Goal: Find specific page/section: Find specific page/section

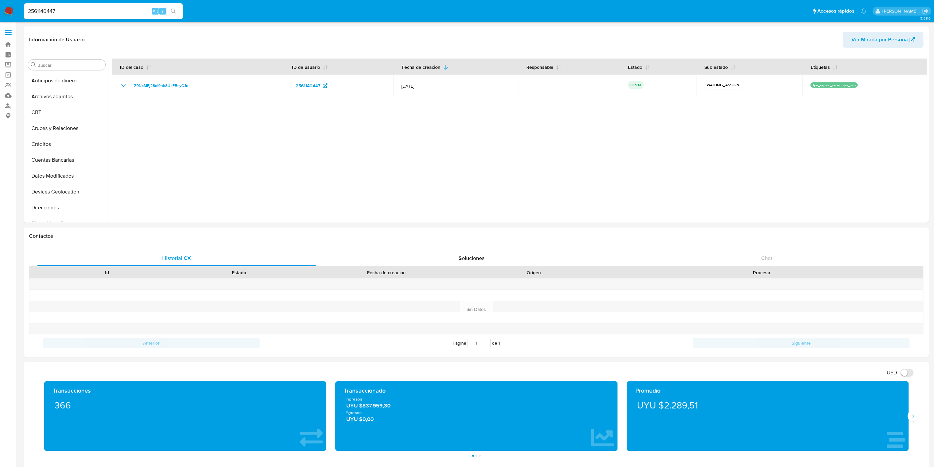
select select "10"
type input "229873944"
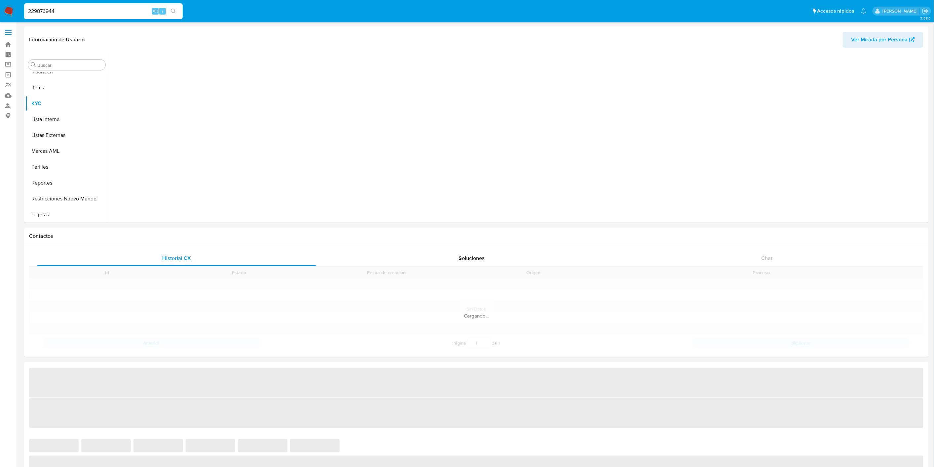
scroll to position [295, 0]
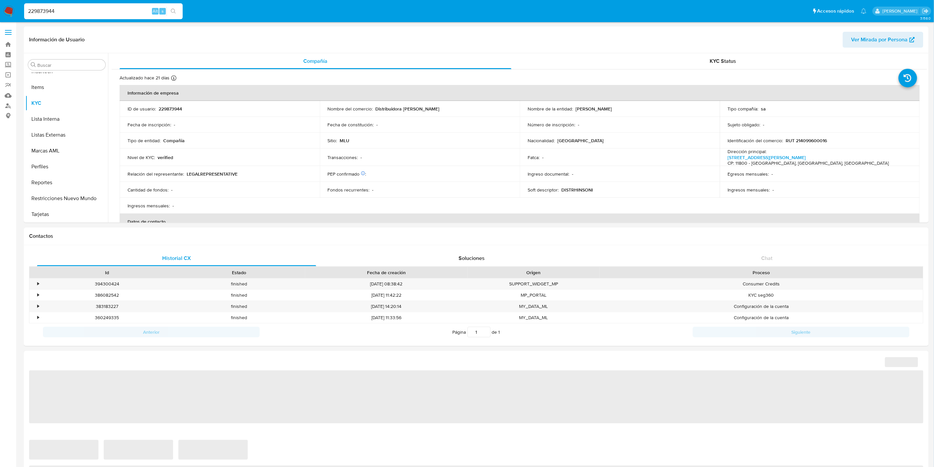
select select "10"
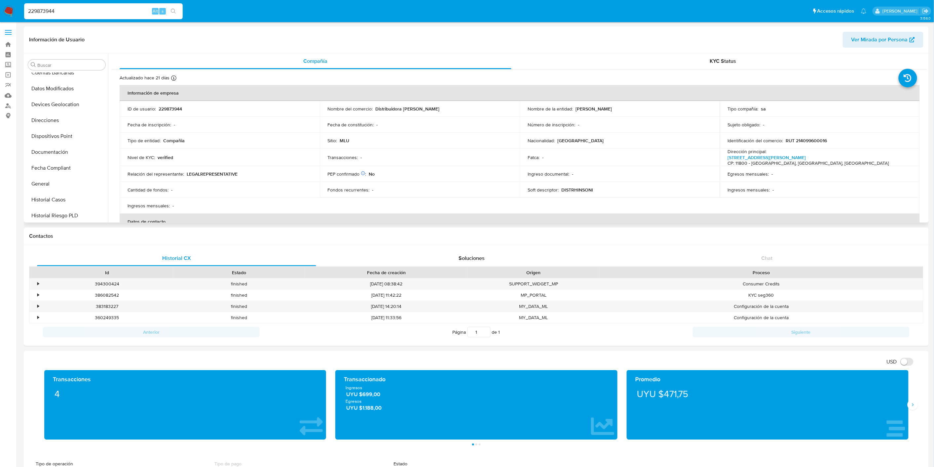
scroll to position [74, 0]
click at [60, 100] on button "Datos Modificados" at bounding box center [63, 102] width 77 height 16
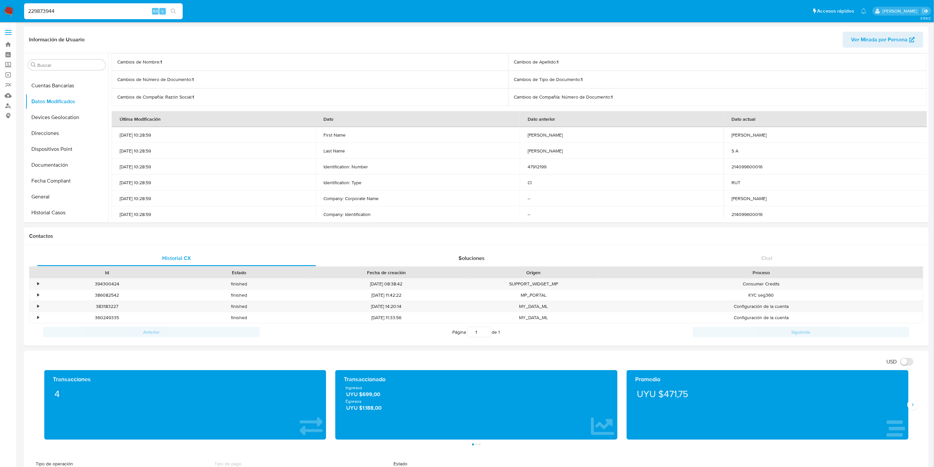
click at [60, 19] on div "229873944 Alt s" at bounding box center [103, 11] width 159 height 16
click at [64, 11] on input "229873944" at bounding box center [103, 11] width 159 height 9
paste input "95239116"
type input "95239116"
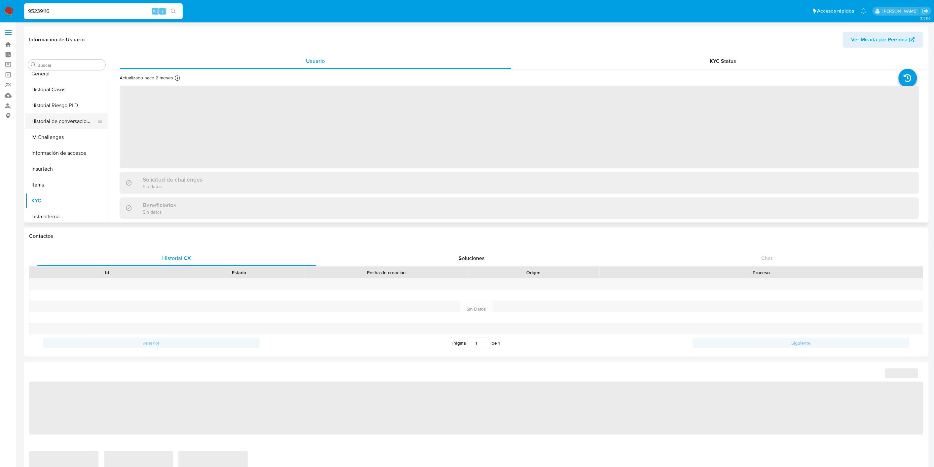
scroll to position [184, 0]
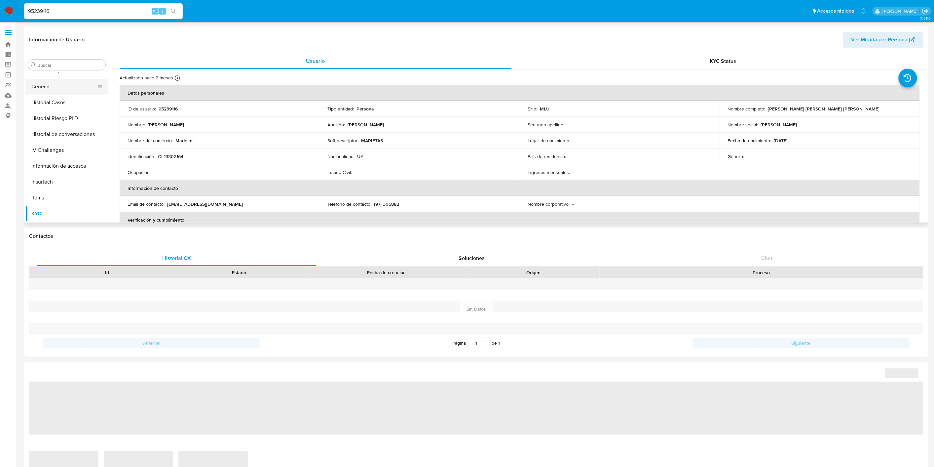
select select "10"
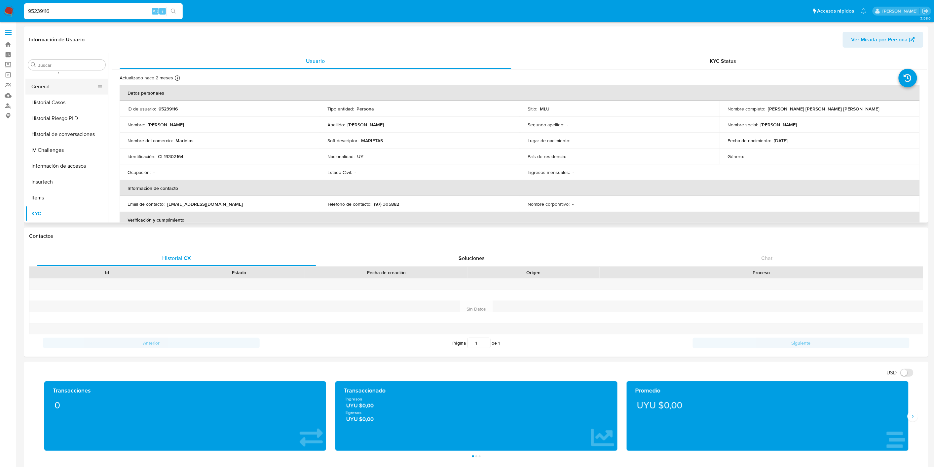
click at [55, 87] on button "General" at bounding box center [63, 87] width 77 height 16
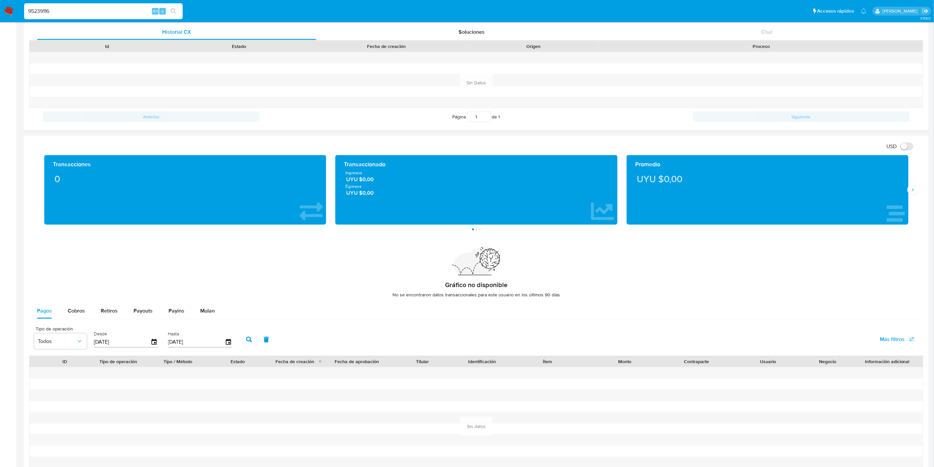
scroll to position [20, 0]
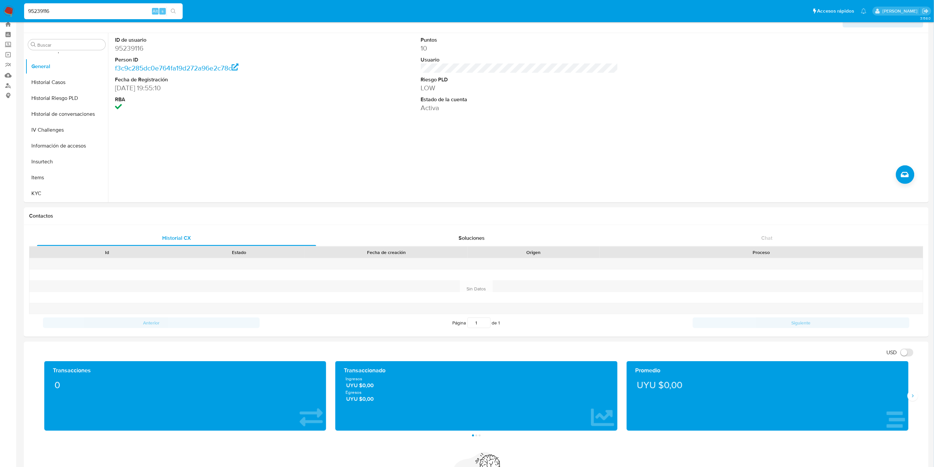
click at [66, 8] on input "95239116" at bounding box center [103, 11] width 159 height 9
paste input "616698675"
type input "616698675"
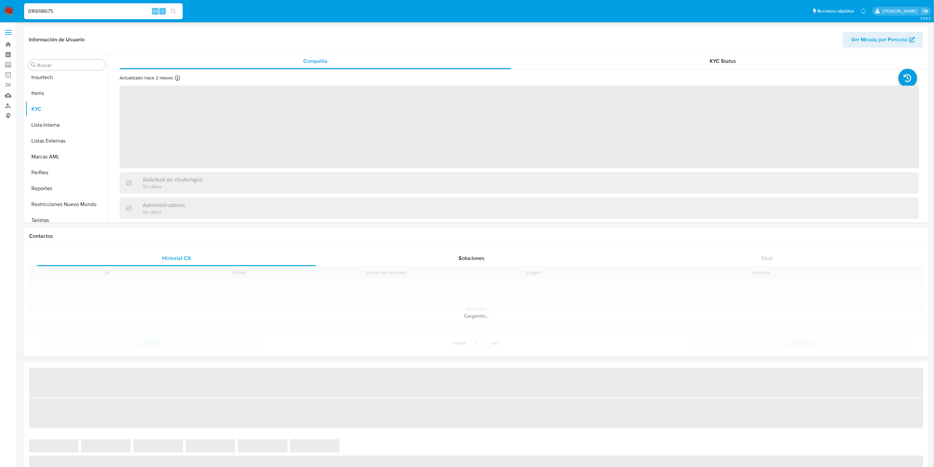
scroll to position [295, 0]
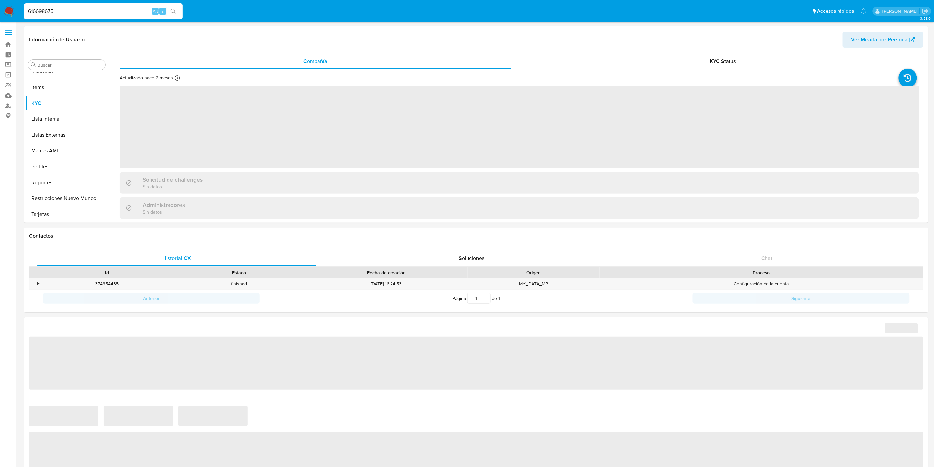
select select "10"
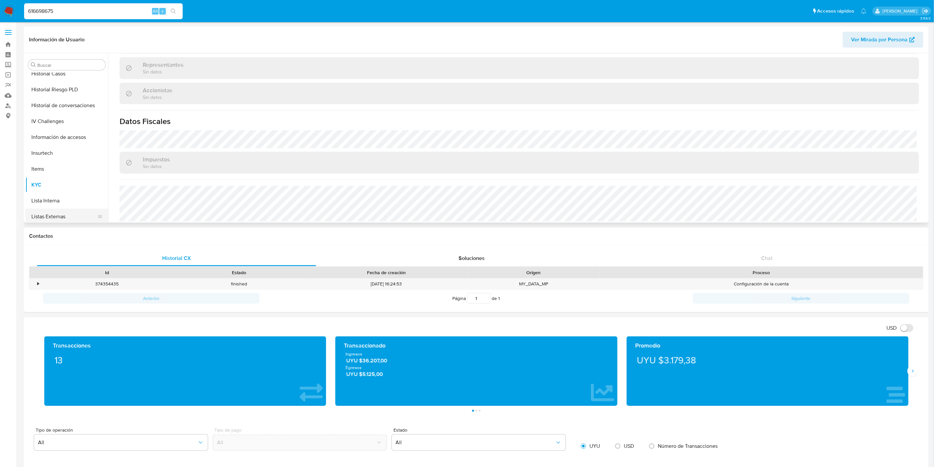
scroll to position [148, 0]
click at [56, 119] on button "General" at bounding box center [63, 123] width 77 height 16
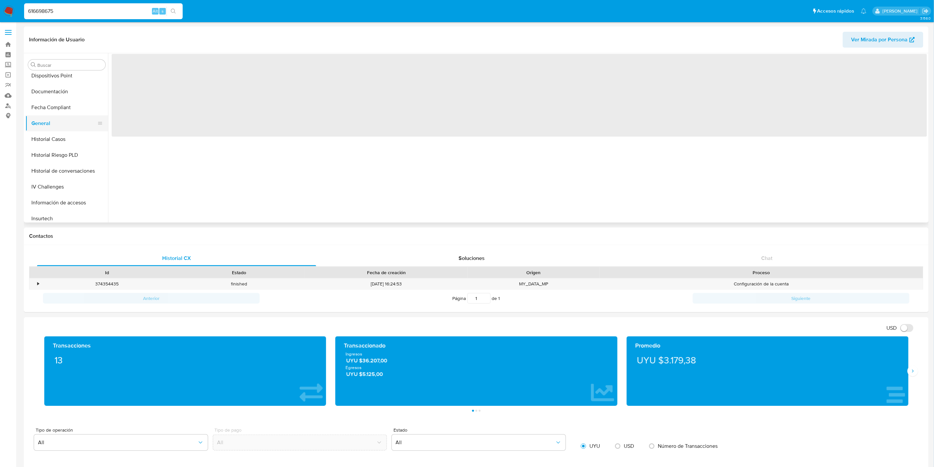
scroll to position [0, 0]
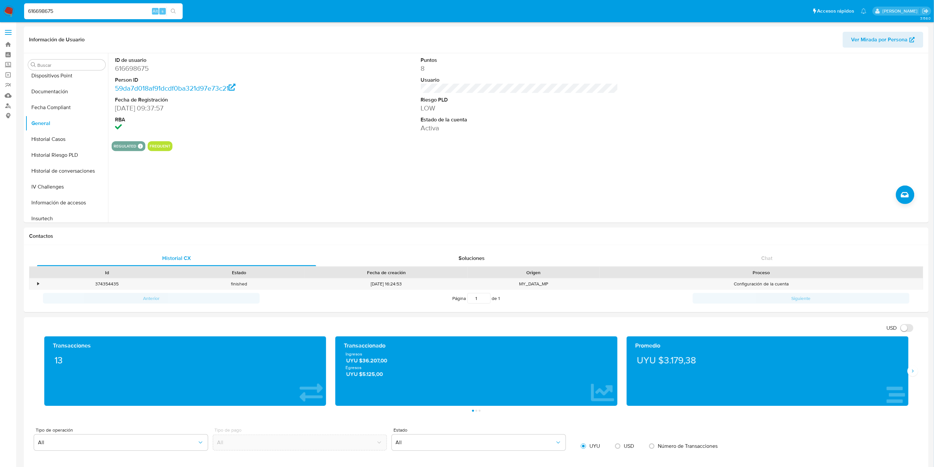
click at [68, 9] on input "616698675" at bounding box center [103, 11] width 159 height 9
paste input "43968782"
type input "43968782"
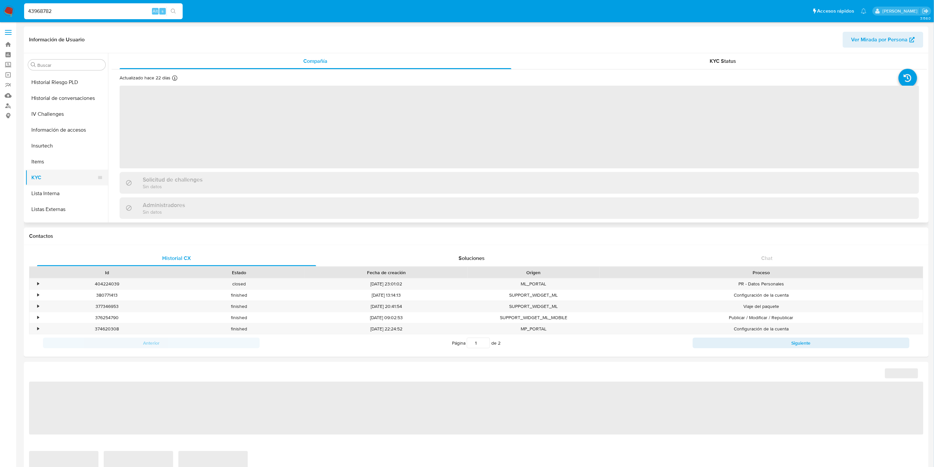
scroll to position [184, 0]
select select "10"
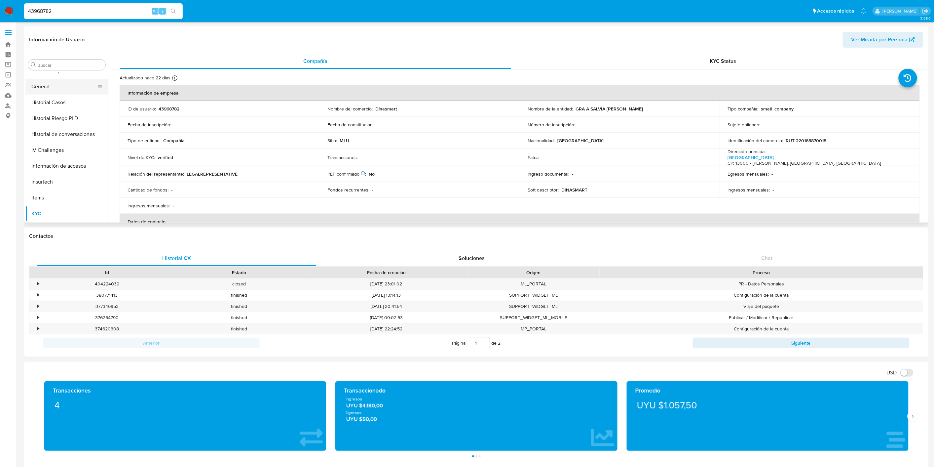
click at [61, 88] on button "General" at bounding box center [63, 87] width 77 height 16
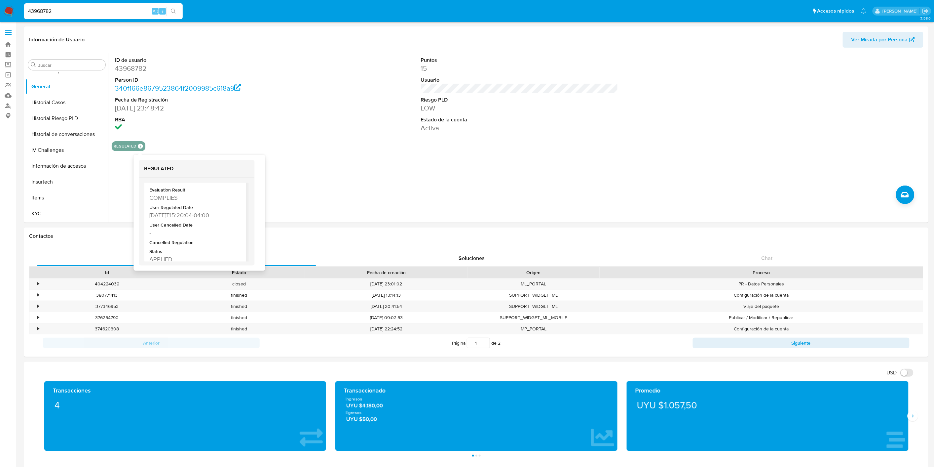
scroll to position [32, 0]
click at [74, 10] on input "43968782" at bounding box center [103, 11] width 159 height 9
paste input "2488854125"
type input "2488854125"
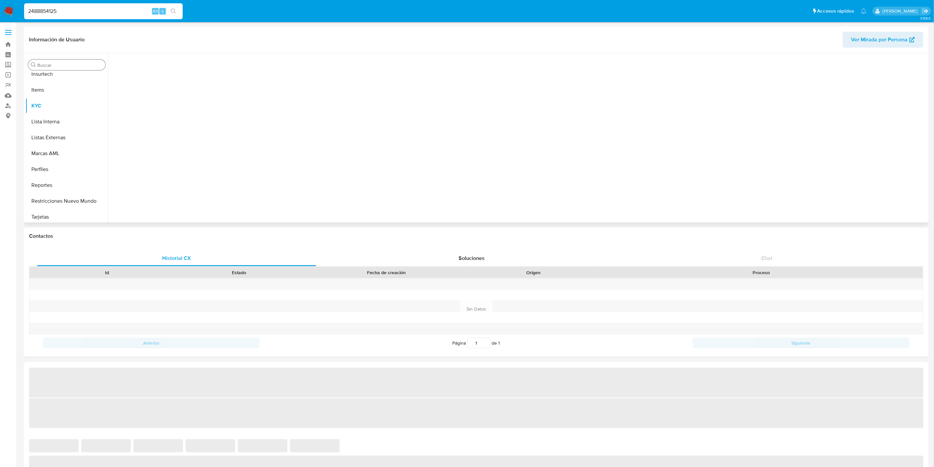
scroll to position [295, 0]
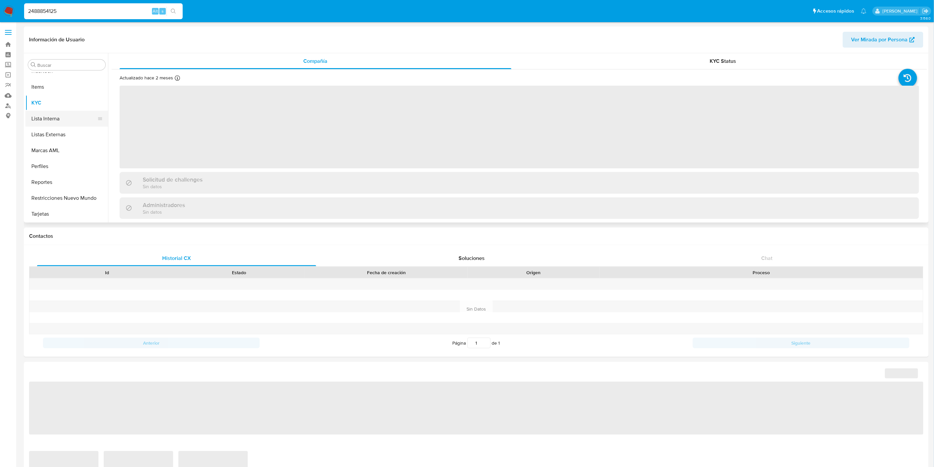
select select "10"
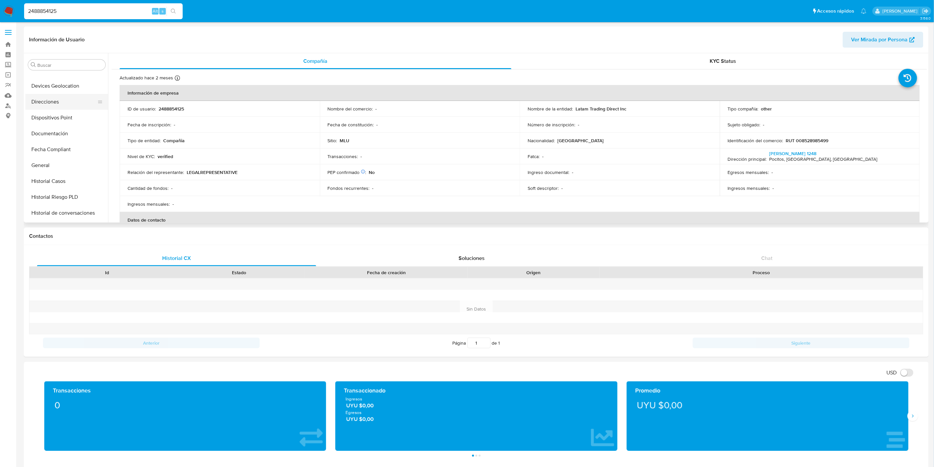
scroll to position [75, 0]
click at [71, 171] on button "Documentación" at bounding box center [63, 165] width 77 height 16
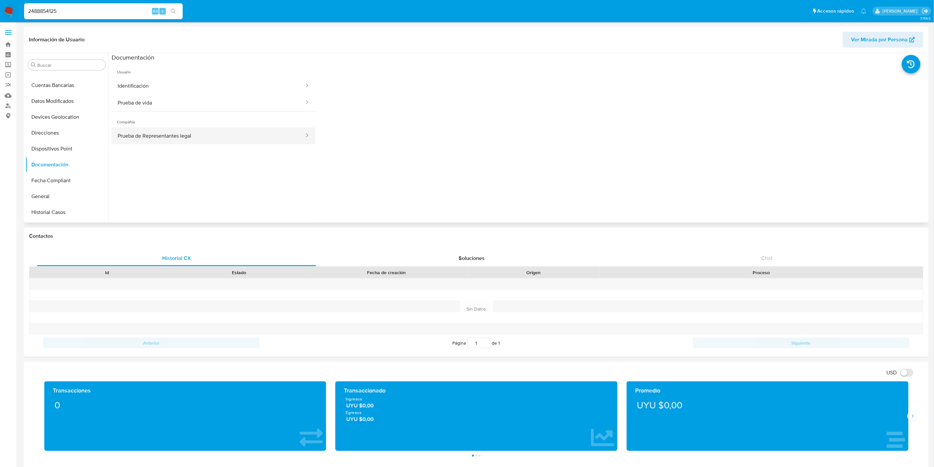
click at [176, 140] on button "Prueba de Representantes legal" at bounding box center [208, 135] width 193 height 17
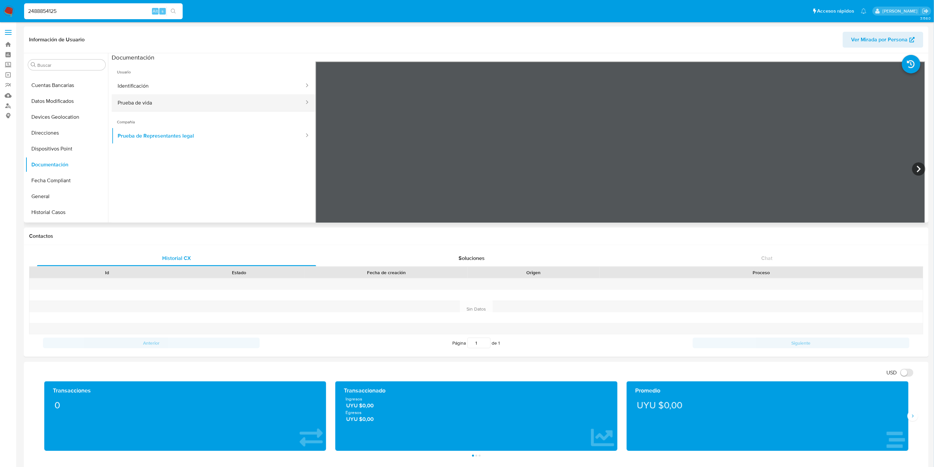
click at [233, 98] on button "Prueba de vida" at bounding box center [208, 102] width 193 height 17
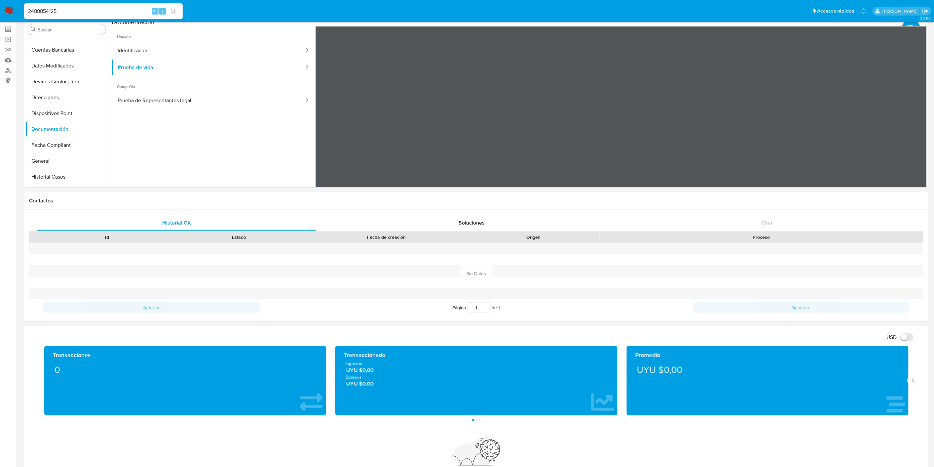
scroll to position [0, 0]
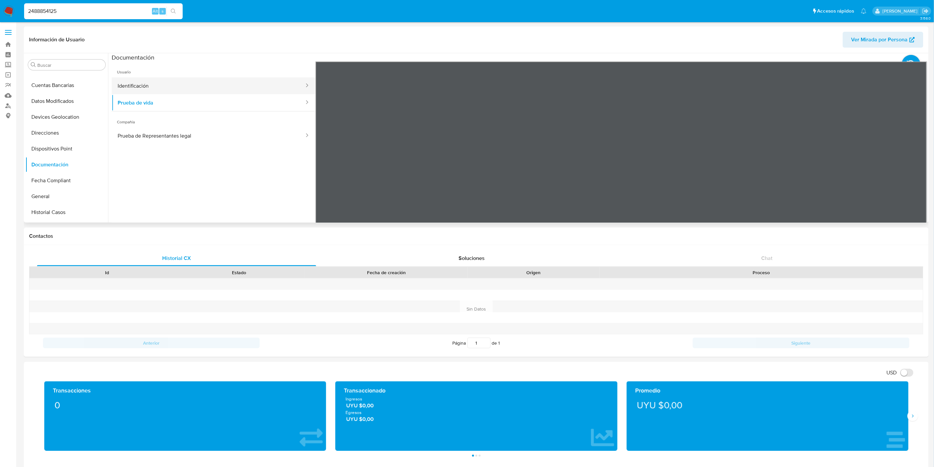
click at [199, 80] on button "Identificación" at bounding box center [208, 85] width 193 height 17
click at [70, 14] on input "2488854125" at bounding box center [103, 11] width 159 height 9
paste input "1958143213"
type input "1958143213"
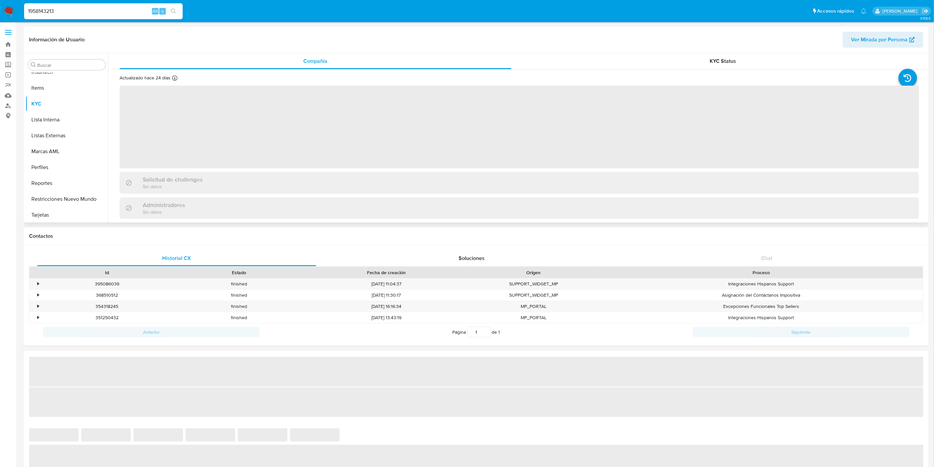
scroll to position [295, 0]
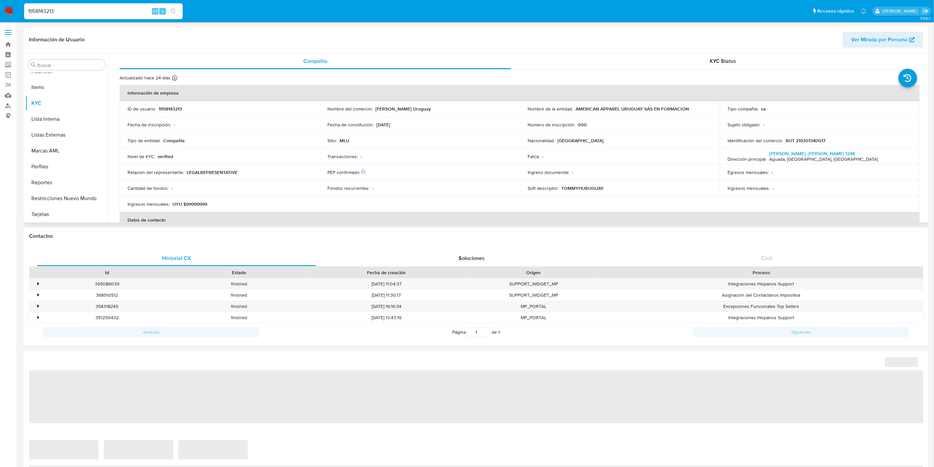
select select "10"
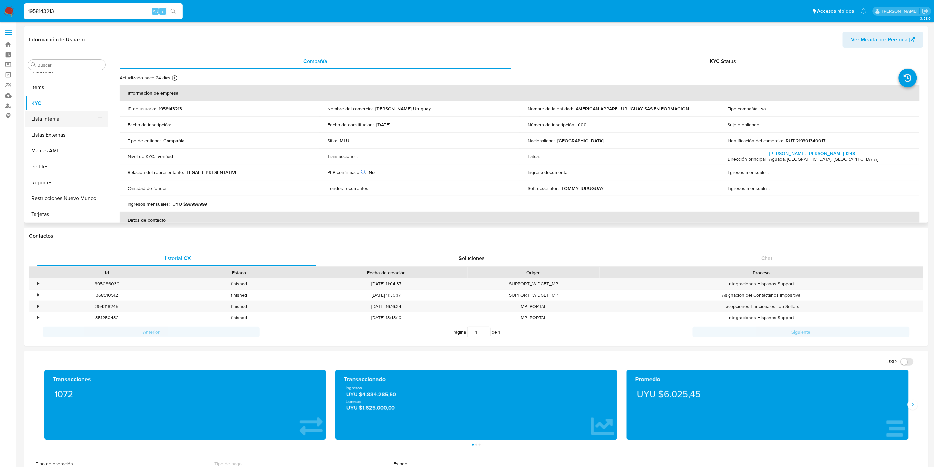
scroll to position [74, 0]
click at [67, 165] on button "Documentación" at bounding box center [63, 165] width 77 height 16
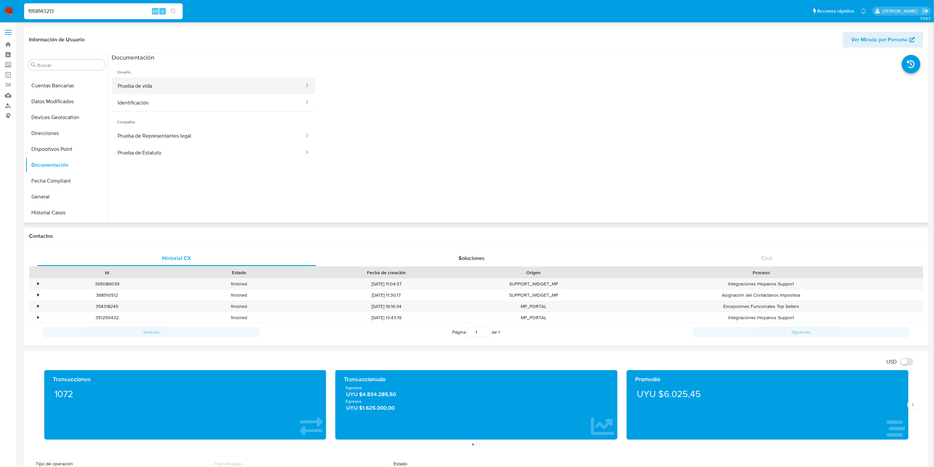
click at [142, 94] on button "Prueba de vida" at bounding box center [208, 85] width 193 height 17
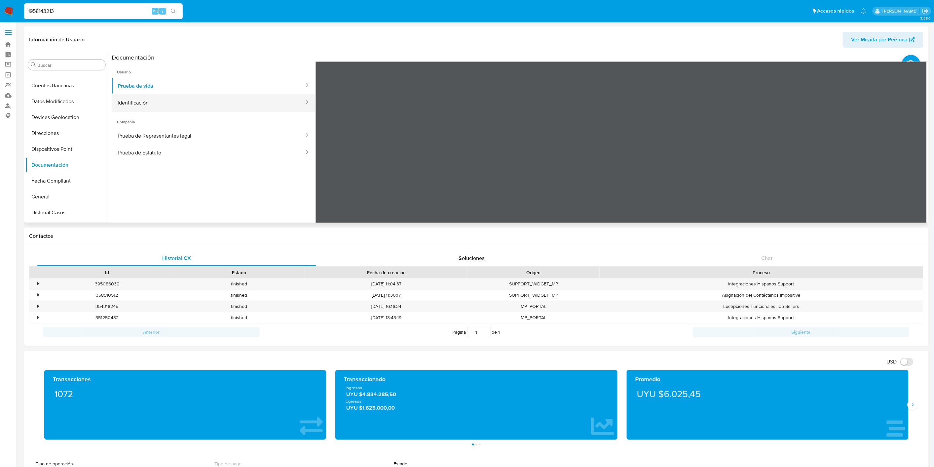
click at [159, 104] on button "Identificación" at bounding box center [208, 102] width 193 height 17
click at [199, 77] on button "Prueba de vida" at bounding box center [208, 85] width 193 height 17
click at [529, 265] on div "Información de Usuario Ver Mirada por Persona Buscar Anticipos de dinero Archiv…" at bounding box center [476, 468] width 905 height 884
click at [556, 52] on div "Información de Usuario Ver Mirada por Persona Buscar Anticipos de dinero Archiv…" at bounding box center [476, 124] width 905 height 196
click at [555, 35] on div "Información de Usuario Ver Mirada por Persona Buscar Anticipos de dinero Archiv…" at bounding box center [476, 124] width 905 height 196
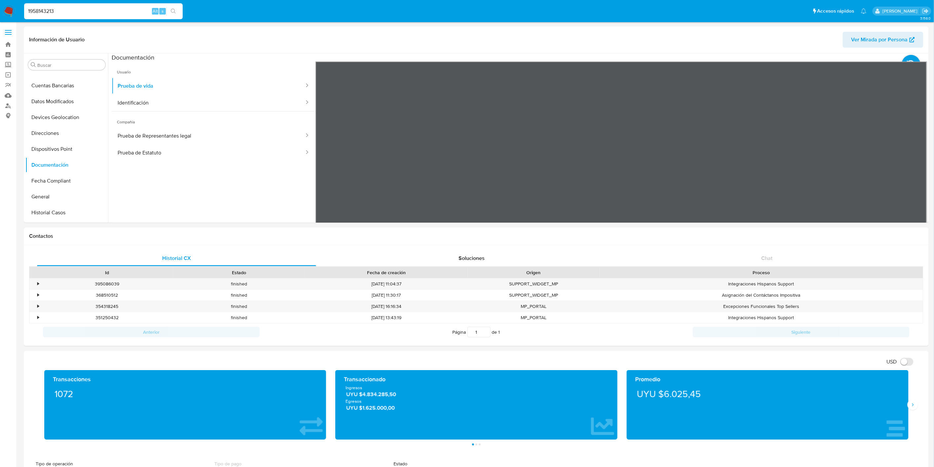
click at [68, 13] on input "1958143213" at bounding box center [103, 11] width 159 height 9
paste input "280219556"
type input "280219556"
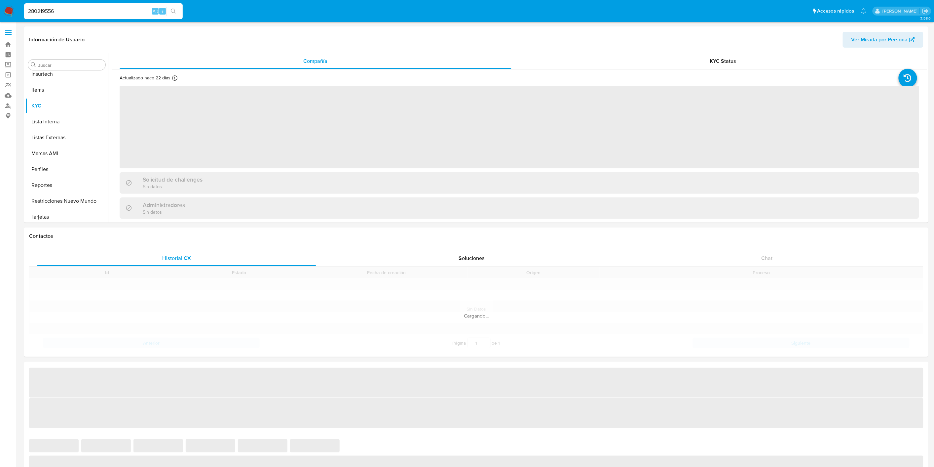
scroll to position [295, 0]
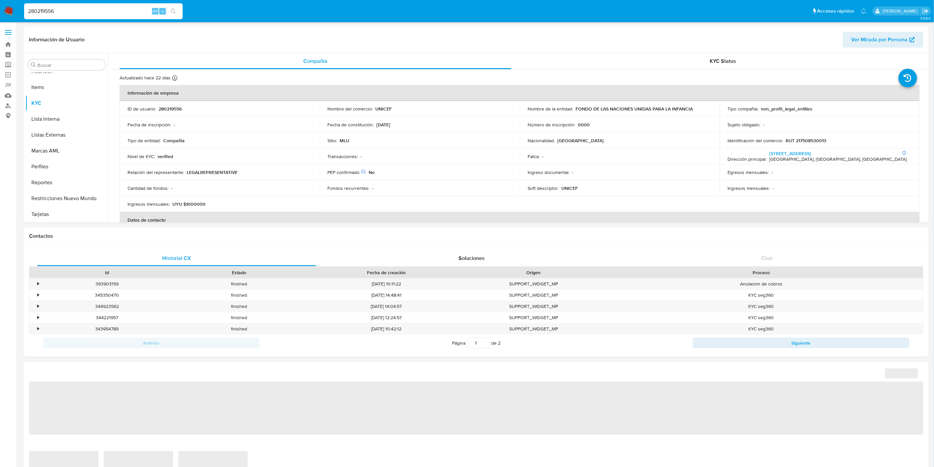
select select "10"
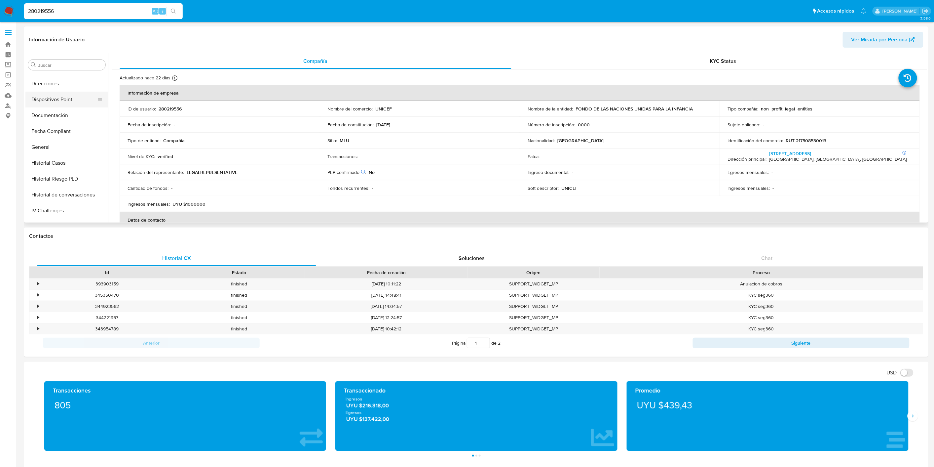
scroll to position [111, 0]
click at [65, 126] on button "Documentación" at bounding box center [63, 128] width 77 height 16
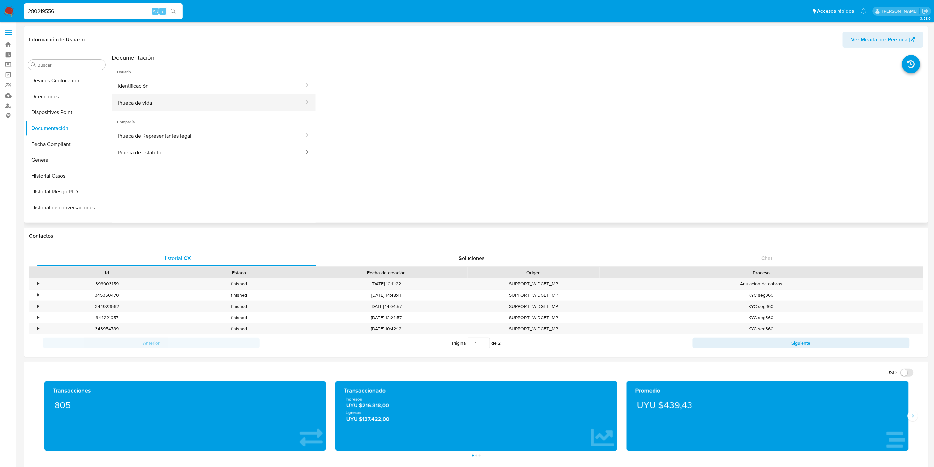
click at [184, 97] on button "Prueba de vida" at bounding box center [208, 102] width 193 height 17
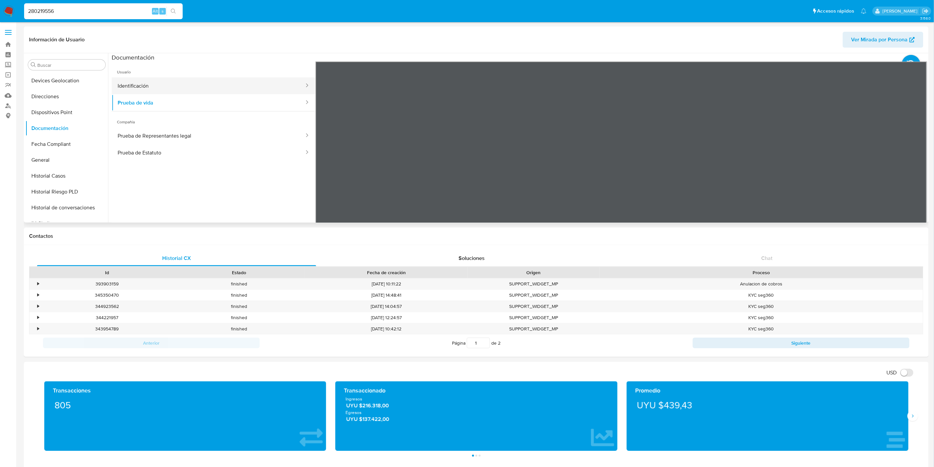
click at [179, 89] on button "Identificación" at bounding box center [208, 85] width 193 height 17
click at [176, 102] on button "Prueba de vida" at bounding box center [208, 102] width 193 height 17
click at [73, 136] on button "KYC" at bounding box center [63, 140] width 77 height 16
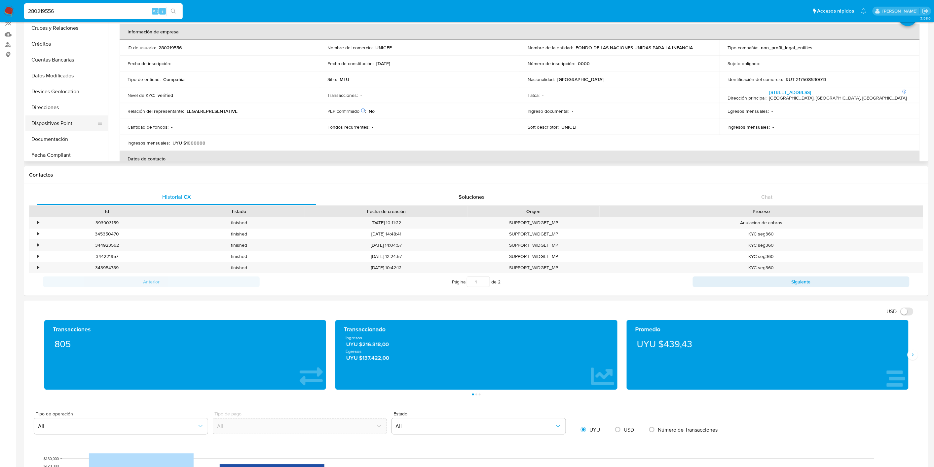
scroll to position [37, 0]
click at [63, 139] on button "Documentación" at bounding box center [63, 141] width 77 height 16
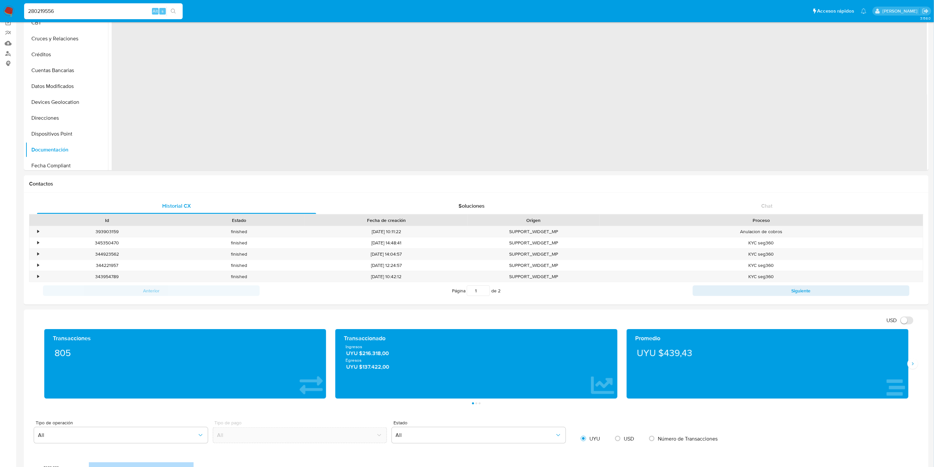
scroll to position [0, 0]
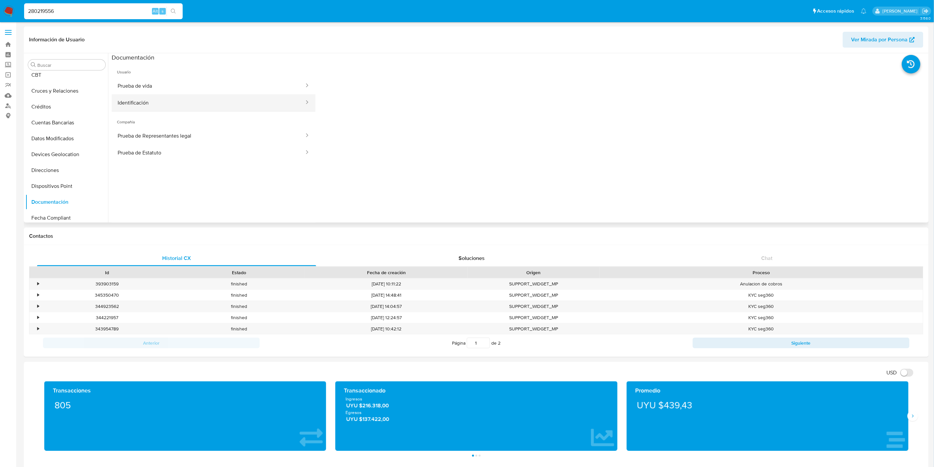
click at [200, 101] on button "Identificación" at bounding box center [208, 102] width 193 height 17
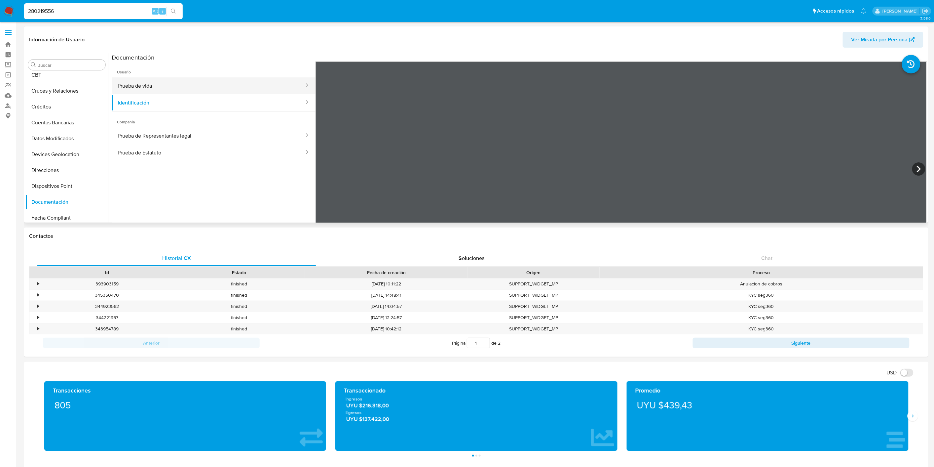
click at [213, 83] on button "Prueba de vida" at bounding box center [208, 85] width 193 height 17
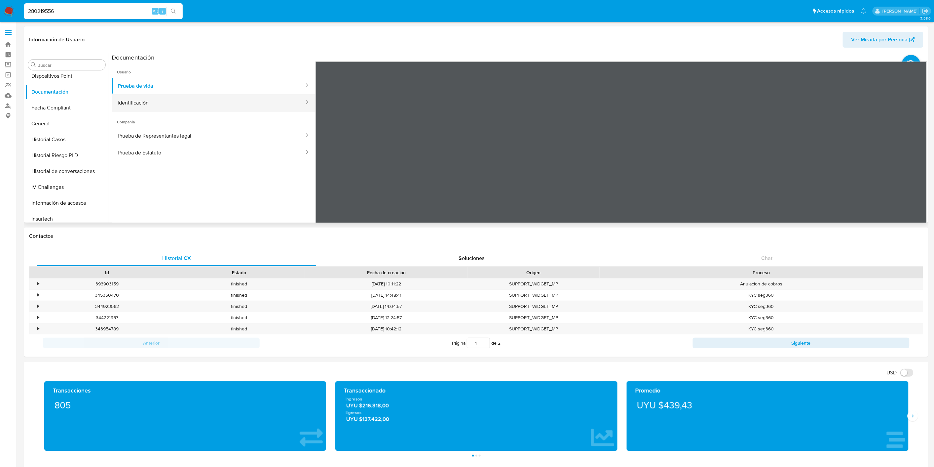
click at [114, 104] on button "Identificación" at bounding box center [208, 102] width 193 height 17
click at [55, 127] on button "General" at bounding box center [63, 124] width 77 height 16
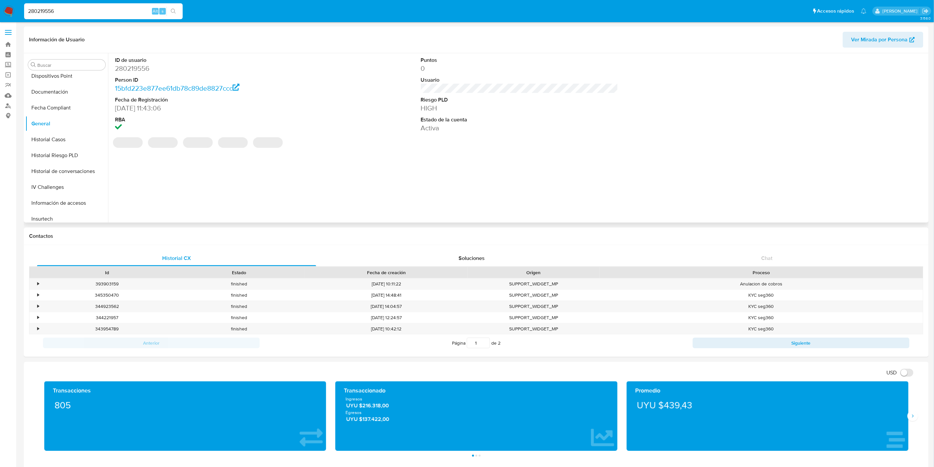
click at [141, 68] on dd "280219556" at bounding box center [213, 68] width 197 height 9
copy dd "280219556"
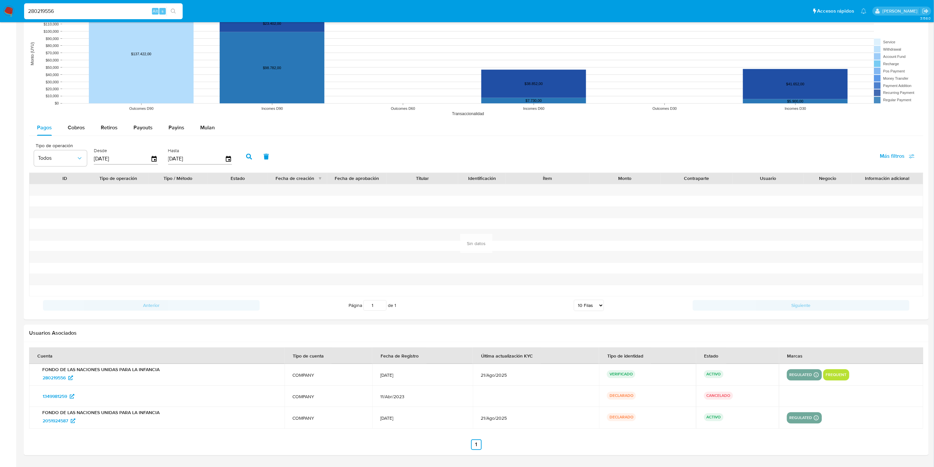
scroll to position [532, 0]
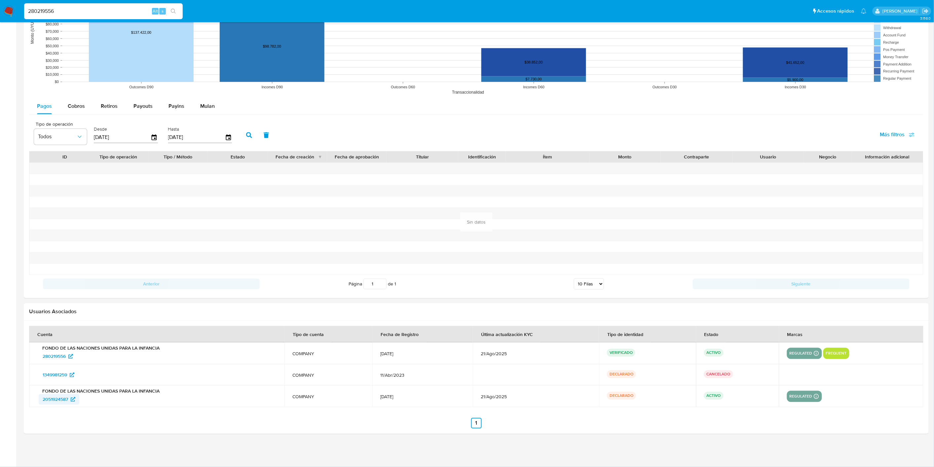
click at [61, 400] on span "2051924587" at bounding box center [55, 399] width 25 height 11
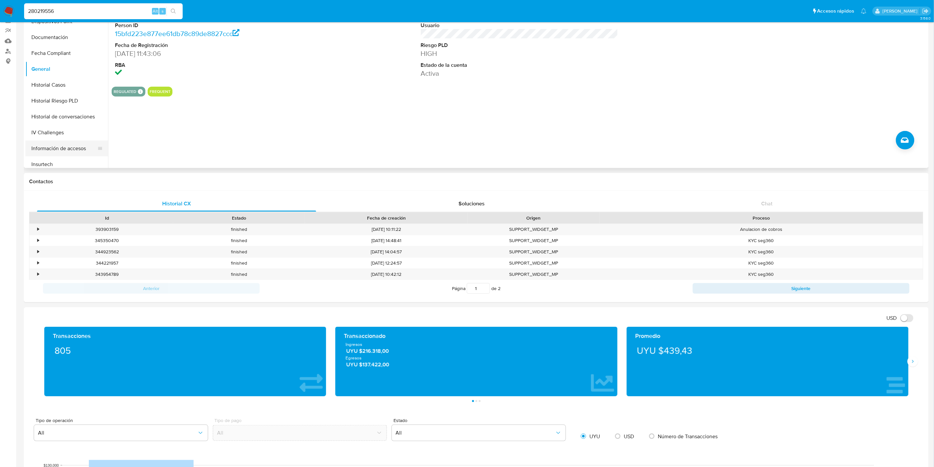
scroll to position [37, 0]
click at [71, 144] on button "Documentación" at bounding box center [63, 147] width 77 height 16
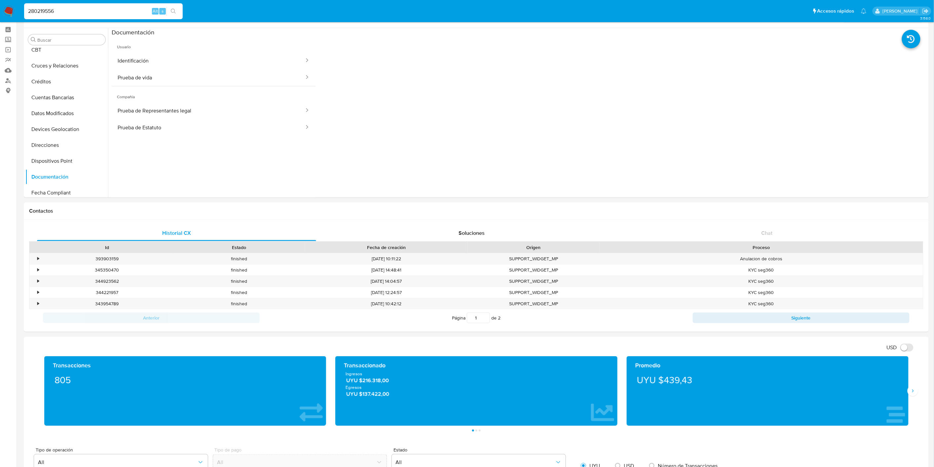
scroll to position [0, 0]
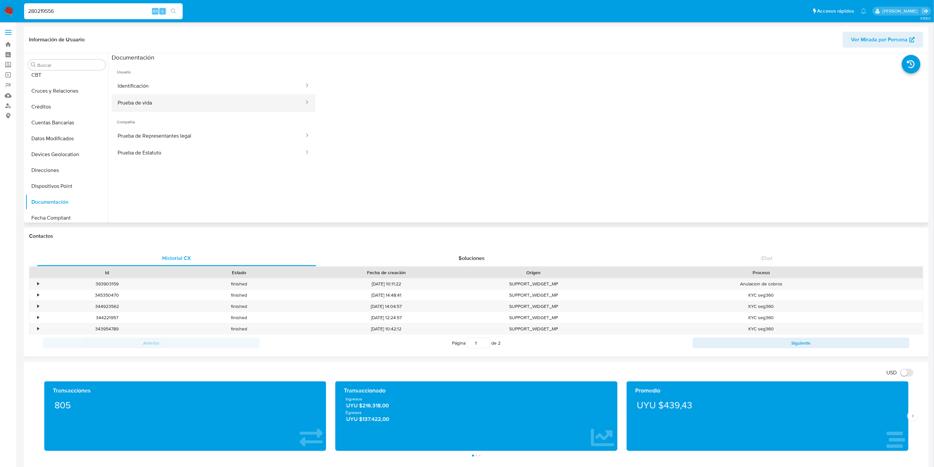
click at [192, 103] on button "Prueba de vida" at bounding box center [208, 102] width 193 height 17
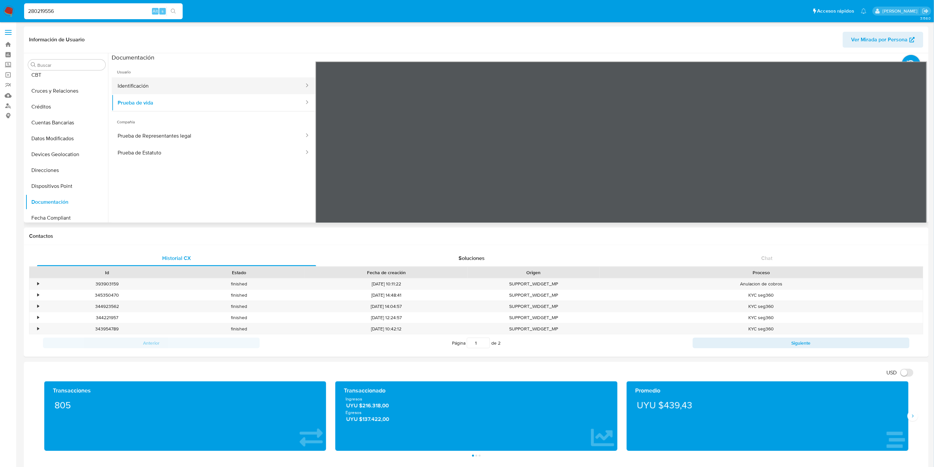
click at [180, 81] on button "Identificación" at bounding box center [208, 85] width 193 height 17
click at [183, 136] on button "Prueba de Representantes legal" at bounding box center [208, 135] width 193 height 17
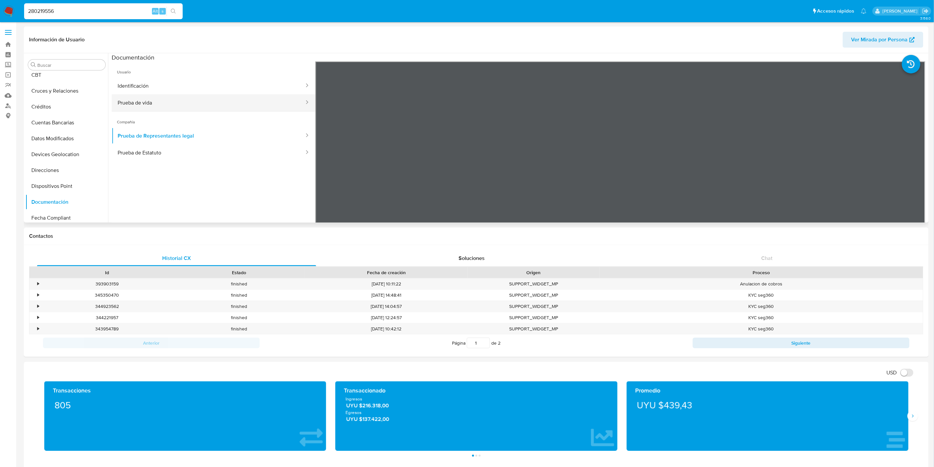
click at [173, 103] on button "Prueba de vida" at bounding box center [208, 102] width 193 height 17
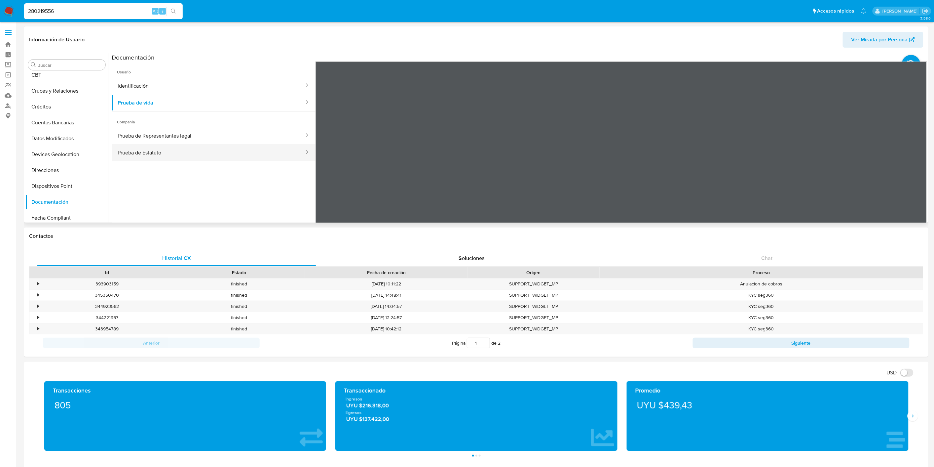
click at [178, 152] on button "Prueba de Estatuto" at bounding box center [208, 152] width 193 height 17
click at [68, 9] on input "280219556" at bounding box center [103, 11] width 159 height 9
paste input "582010190"
type input "2582010190"
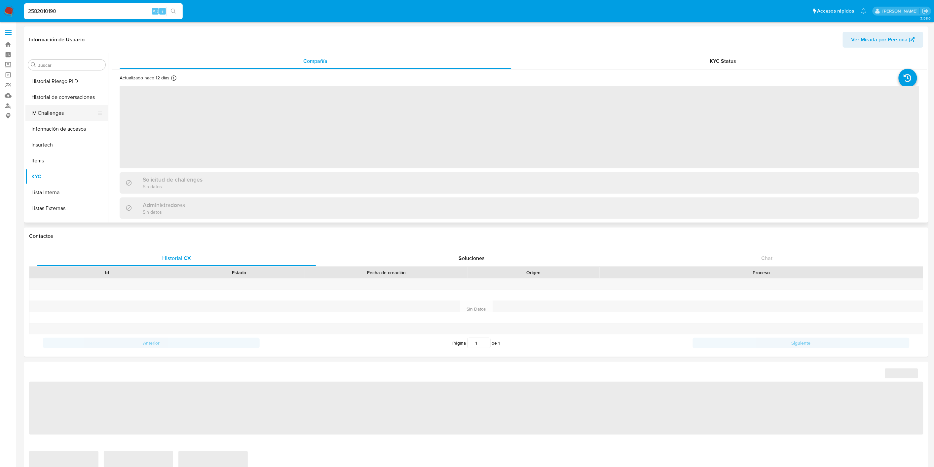
select select "10"
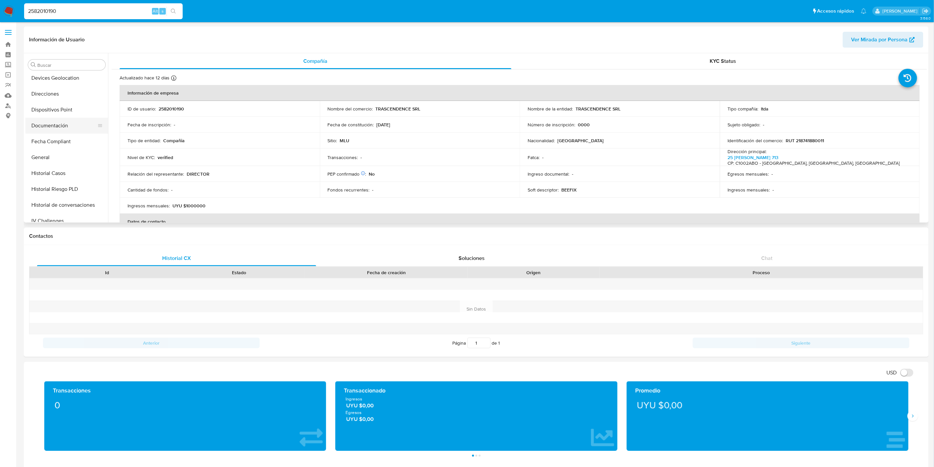
scroll to position [111, 0]
click at [63, 121] on button "Documentación" at bounding box center [63, 128] width 77 height 16
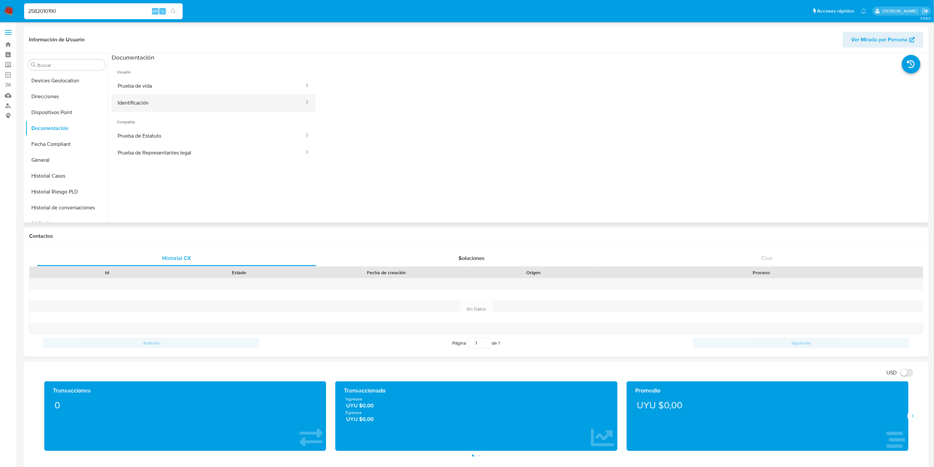
click at [165, 109] on button "Identificación" at bounding box center [208, 102] width 193 height 17
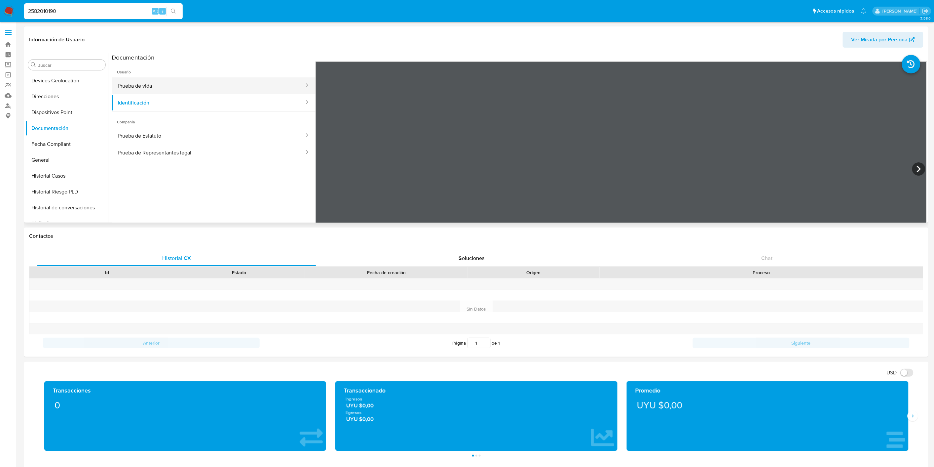
click at [227, 82] on button "Prueba de vida" at bounding box center [208, 85] width 193 height 17
click at [432, 57] on section at bounding box center [520, 163] width 816 height 220
click at [64, 14] on input "2582010190" at bounding box center [103, 11] width 159 height 9
paste input "211678374"
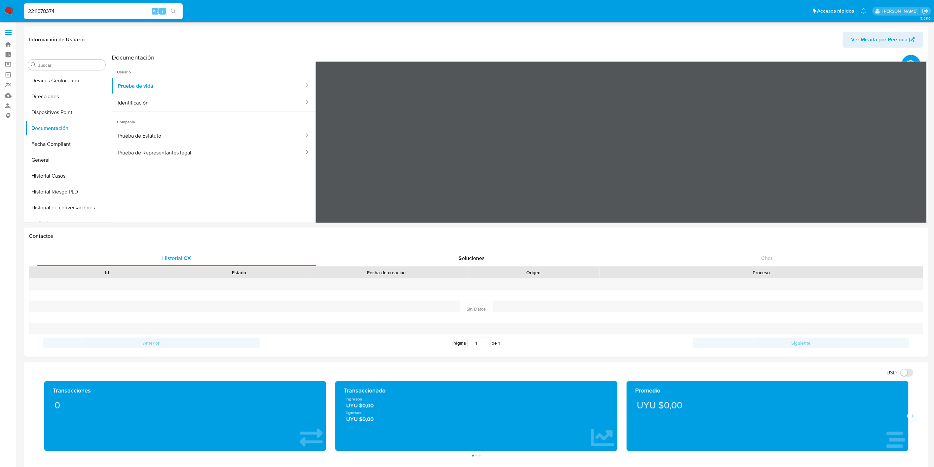
type input "2211678374"
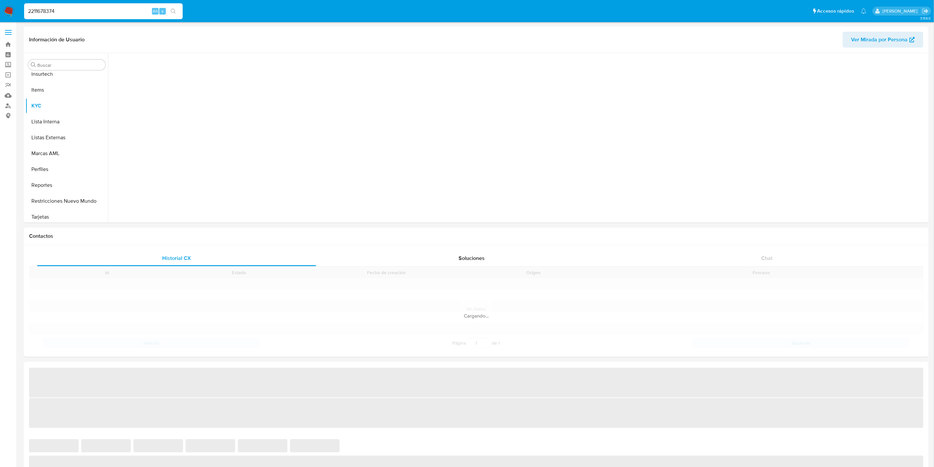
scroll to position [295, 0]
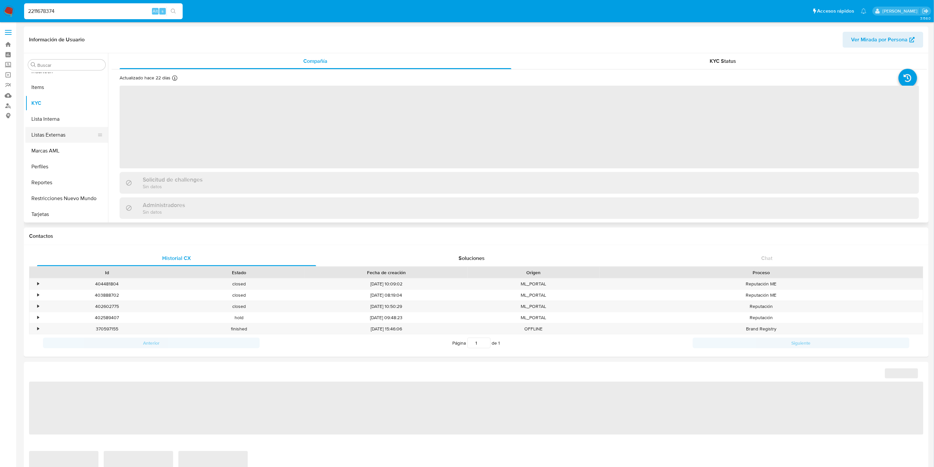
select select "10"
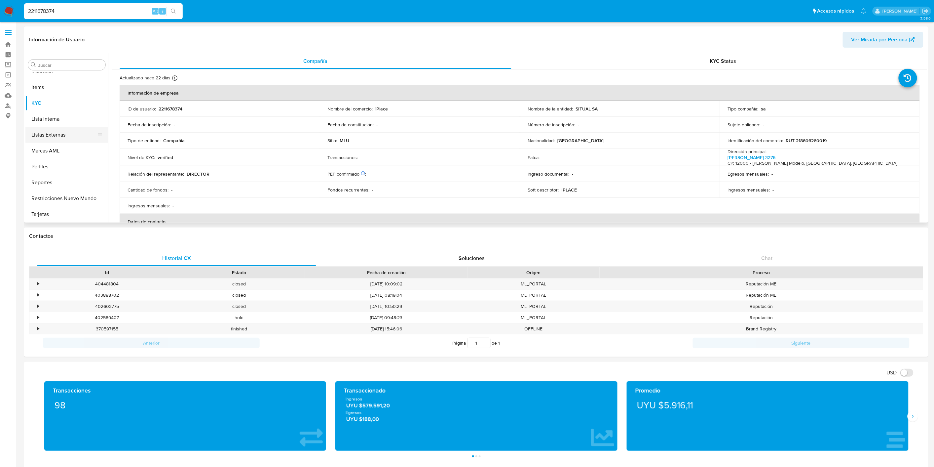
scroll to position [148, 0]
click at [63, 93] on button "Documentación" at bounding box center [63, 92] width 77 height 16
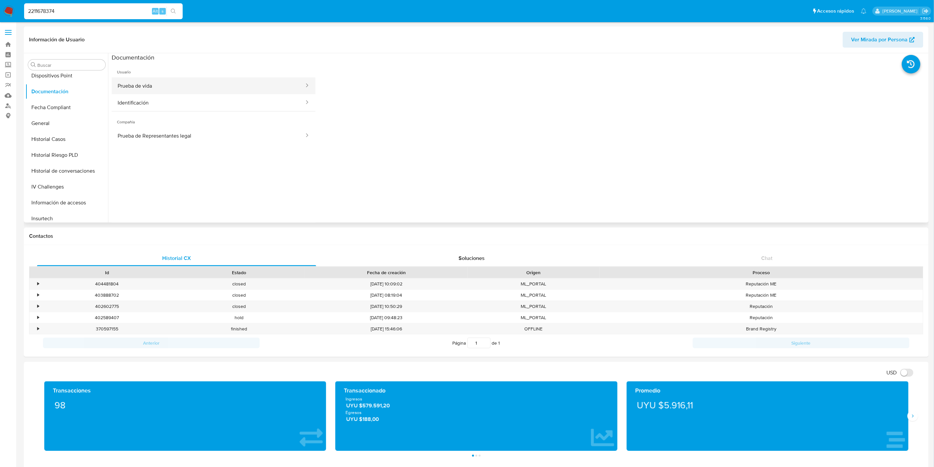
click at [153, 87] on button "Prueba de vida" at bounding box center [208, 85] width 193 height 17
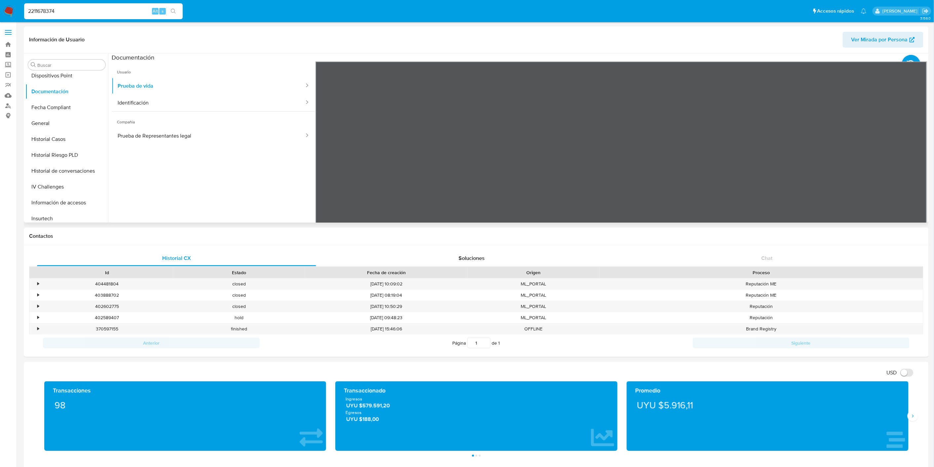
scroll to position [295, 0]
click at [57, 106] on button "KYC" at bounding box center [63, 103] width 77 height 16
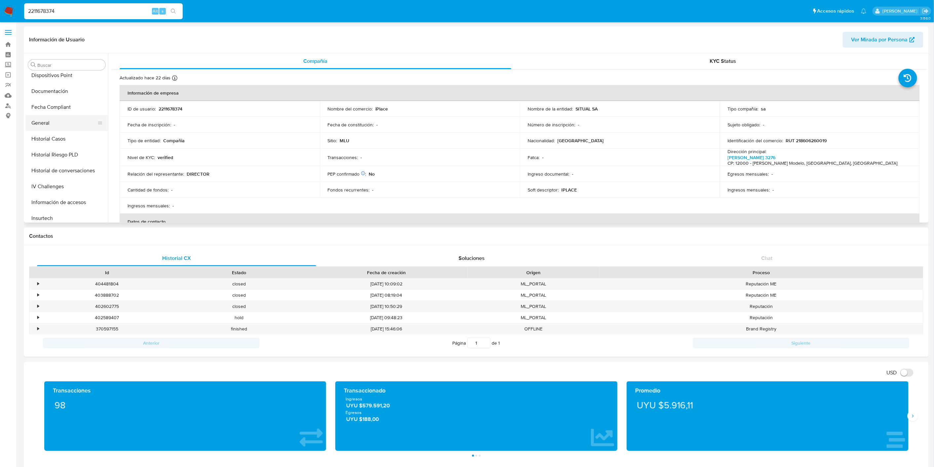
scroll to position [148, 0]
click at [66, 90] on button "Documentación" at bounding box center [63, 92] width 77 height 16
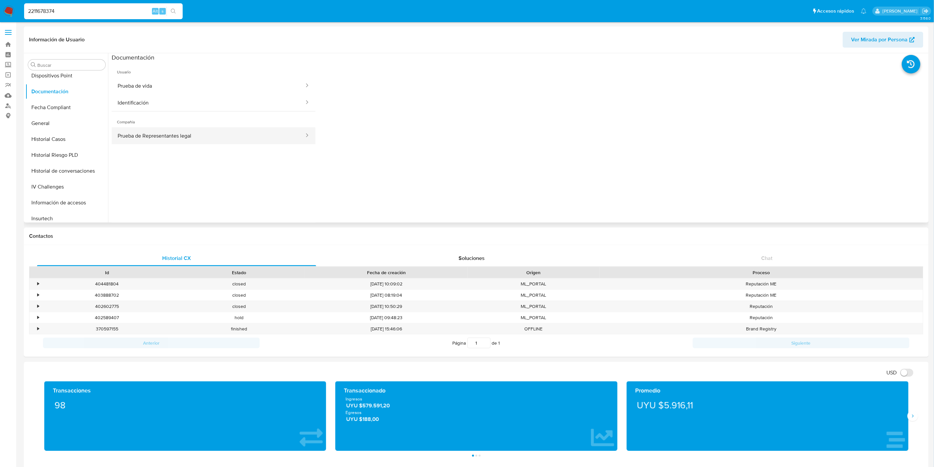
click at [178, 130] on button "Prueba de Representantes legal" at bounding box center [208, 135] width 193 height 17
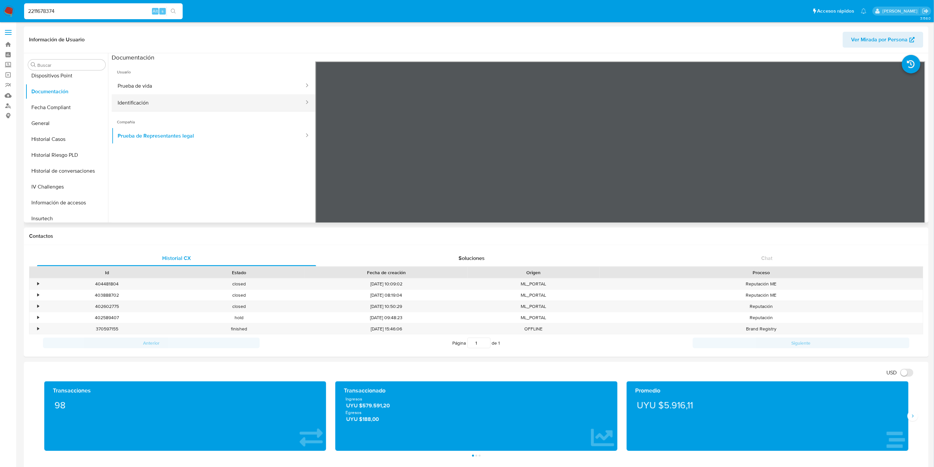
click at [193, 100] on button "Identificación" at bounding box center [208, 102] width 193 height 17
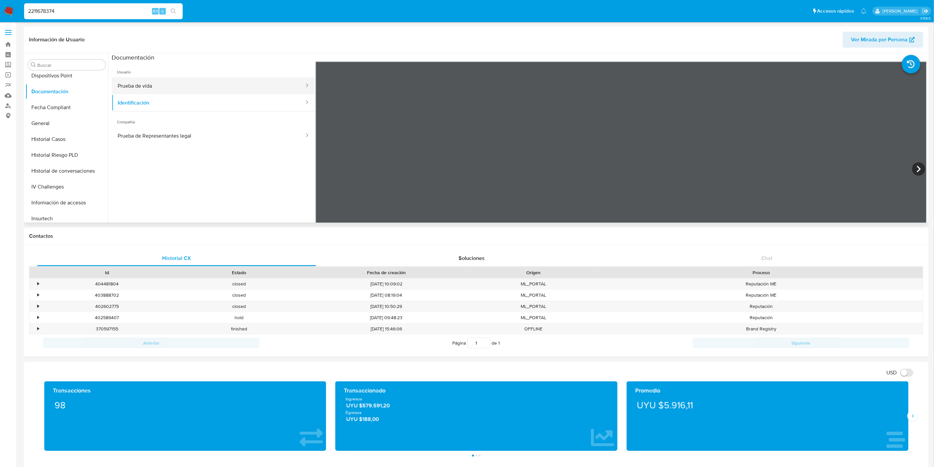
click at [204, 87] on button "Prueba de vida" at bounding box center [208, 85] width 193 height 17
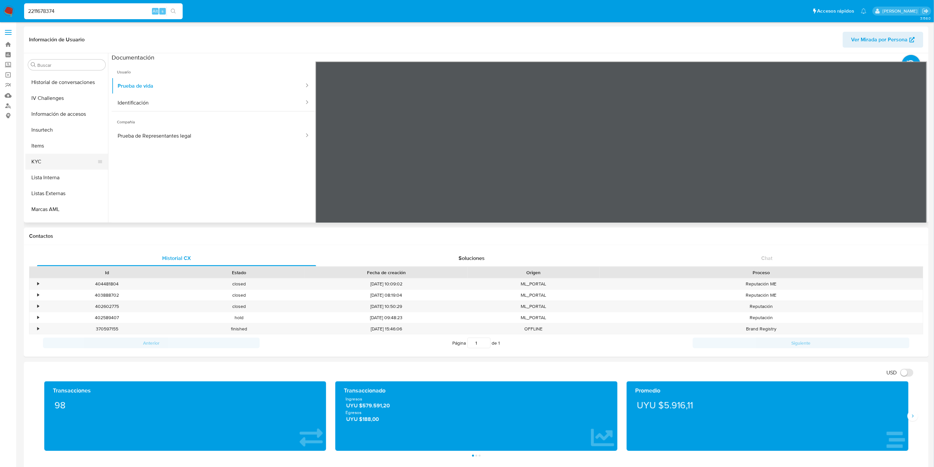
scroll to position [258, 0]
click at [53, 139] on button "KYC" at bounding box center [63, 140] width 77 height 16
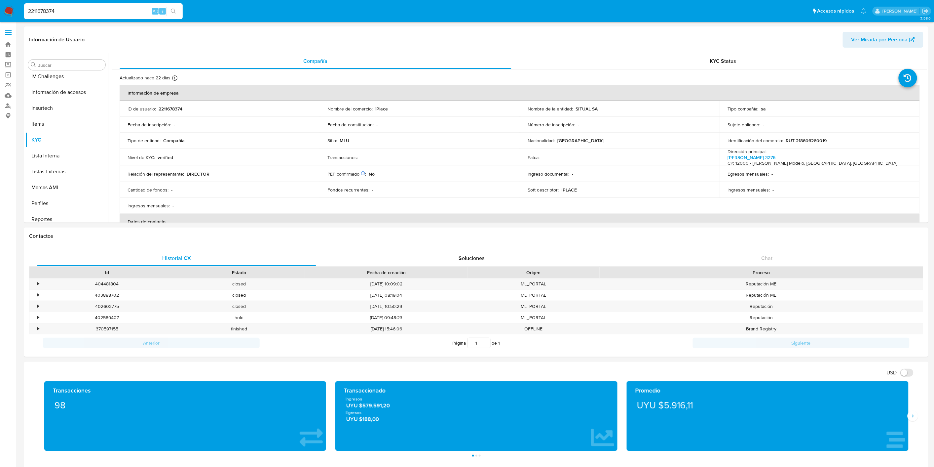
click at [65, 11] on input "2211678374" at bounding box center [103, 11] width 159 height 9
paste input "1191069700"
type input "1191069700"
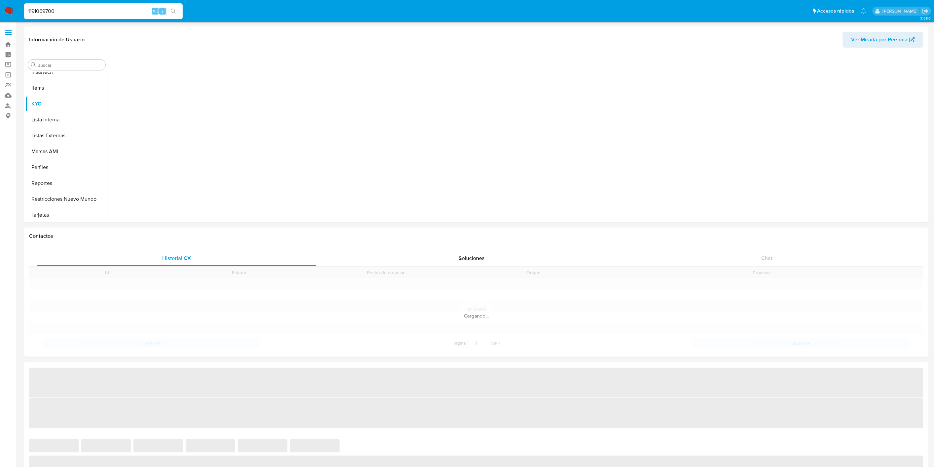
scroll to position [295, 0]
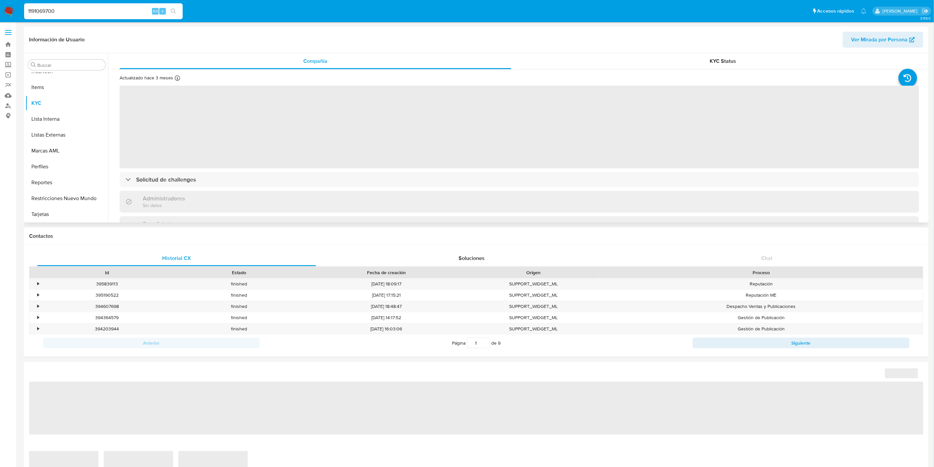
select select "10"
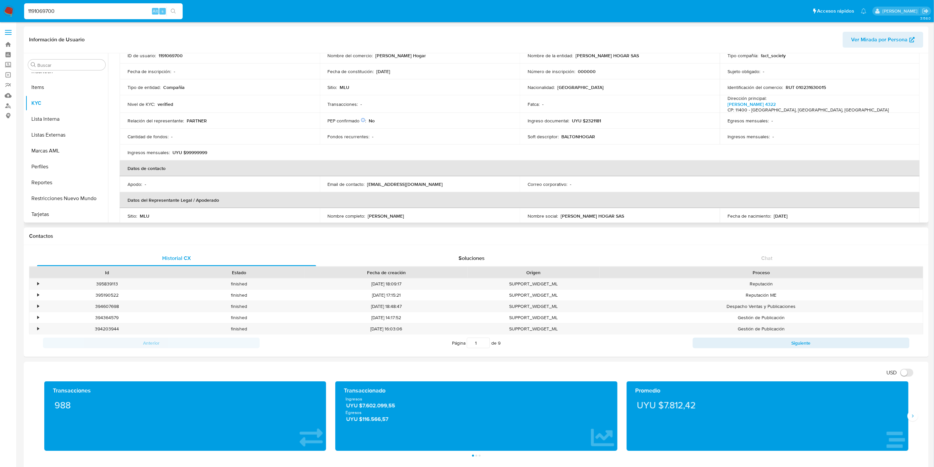
scroll to position [2, 0]
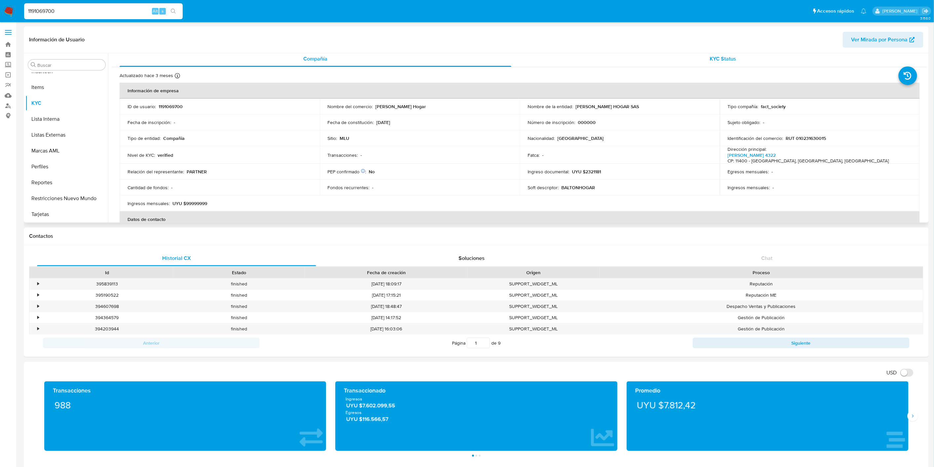
click at [660, 65] on div "KYC Status" at bounding box center [723, 59] width 392 height 16
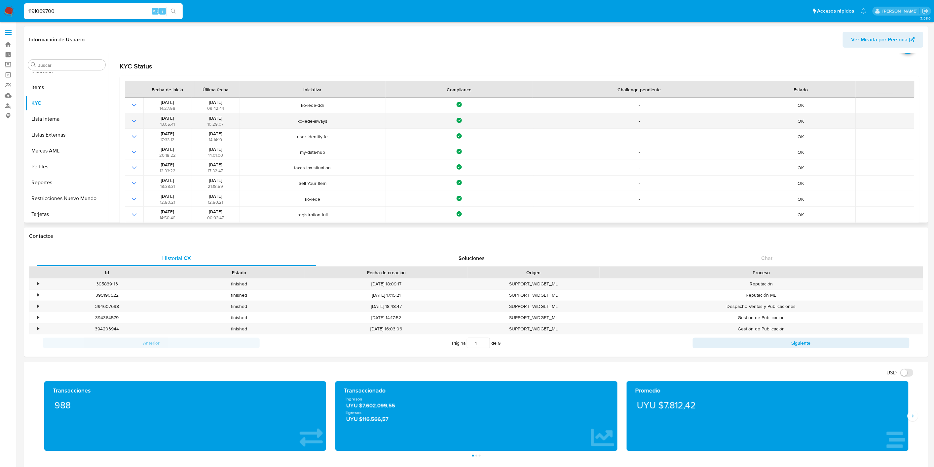
scroll to position [0, 0]
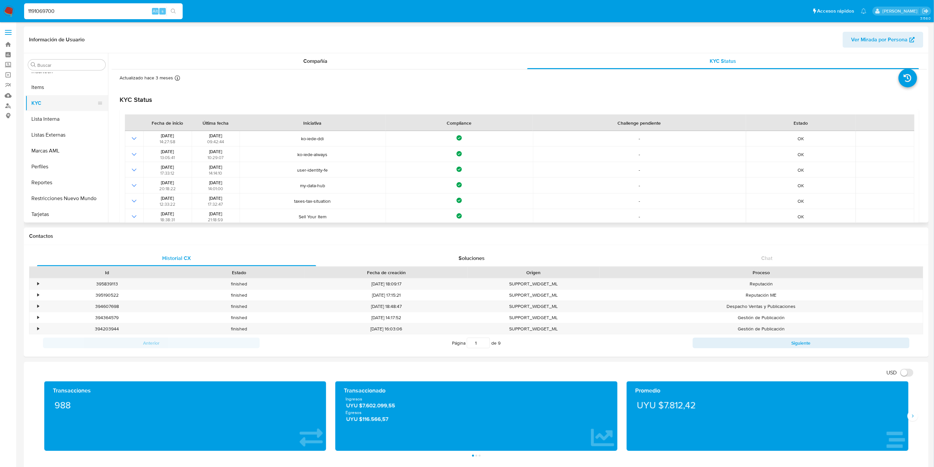
click at [54, 109] on button "KYC" at bounding box center [63, 103] width 77 height 16
click at [342, 57] on div "Compañía" at bounding box center [316, 61] width 392 height 16
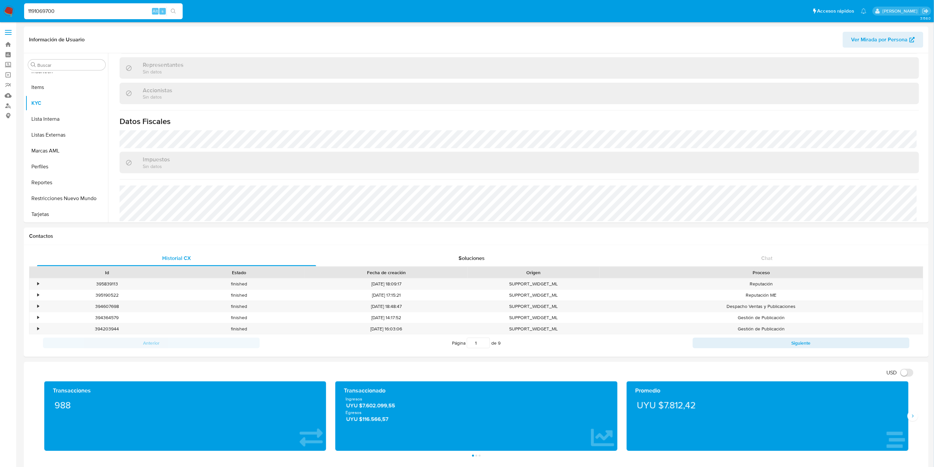
click at [72, 14] on input "1191069700" at bounding box center [103, 11] width 159 height 9
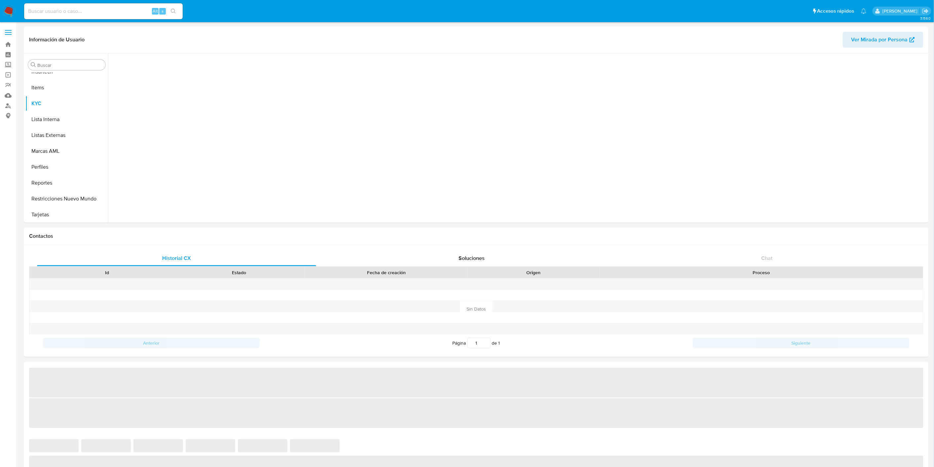
scroll to position [295, 0]
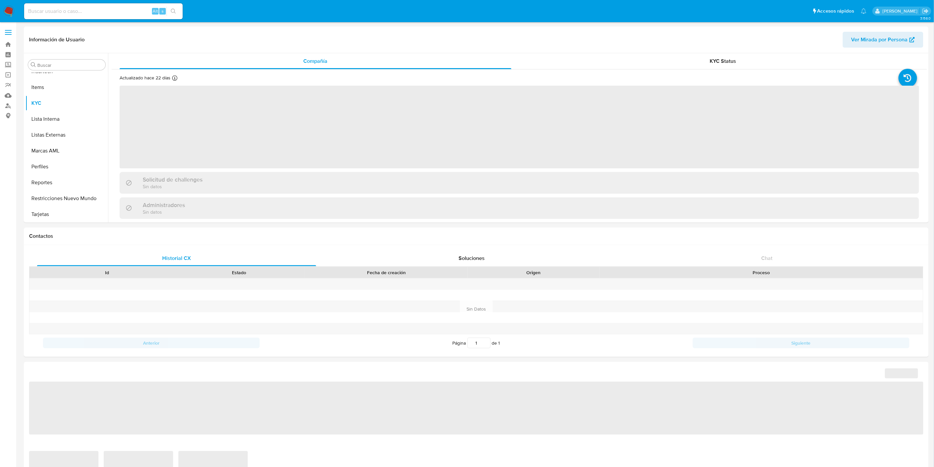
select select "10"
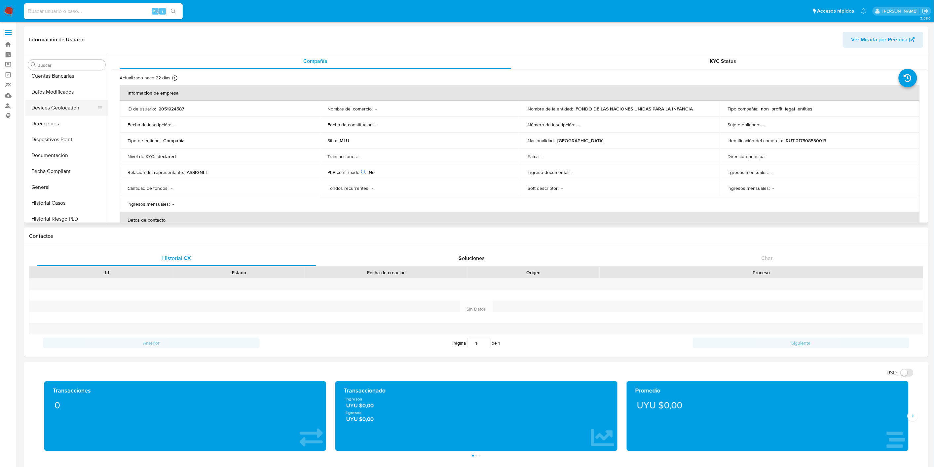
scroll to position [38, 0]
click at [64, 195] on button "Documentación" at bounding box center [63, 202] width 77 height 16
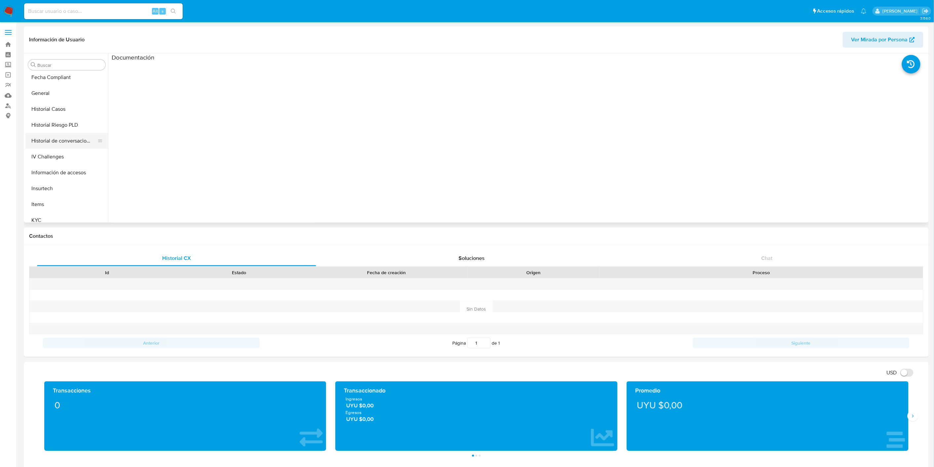
scroll to position [183, 0]
click at [56, 213] on button "KYC" at bounding box center [63, 215] width 77 height 16
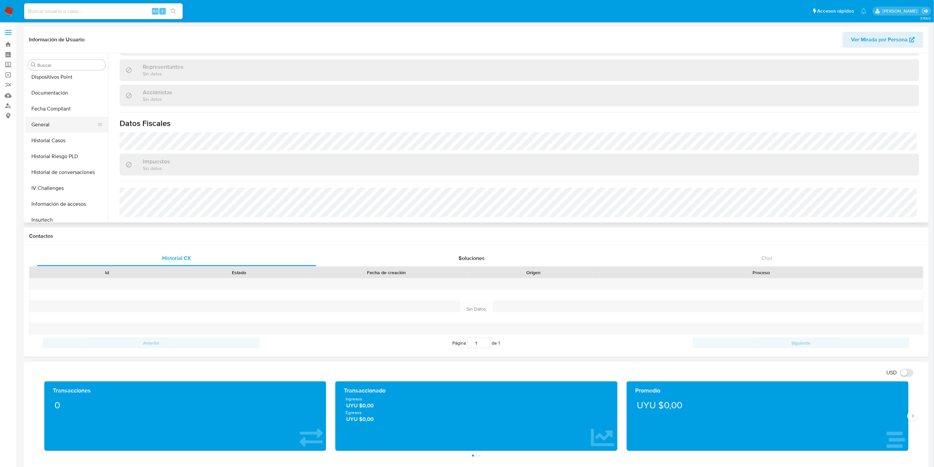
scroll to position [73, 0]
click at [71, 194] on button "General" at bounding box center [63, 198] width 77 height 16
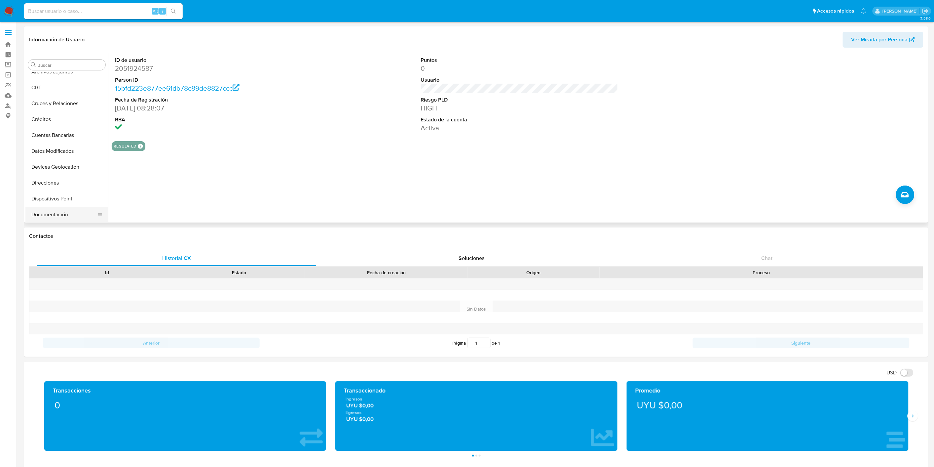
scroll to position [37, 0]
click at [67, 198] on button "Documentación" at bounding box center [63, 203] width 77 height 16
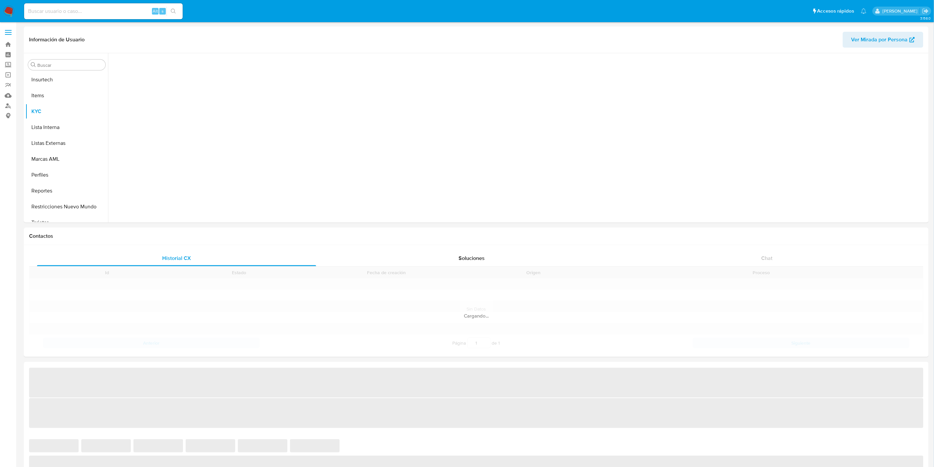
scroll to position [295, 0]
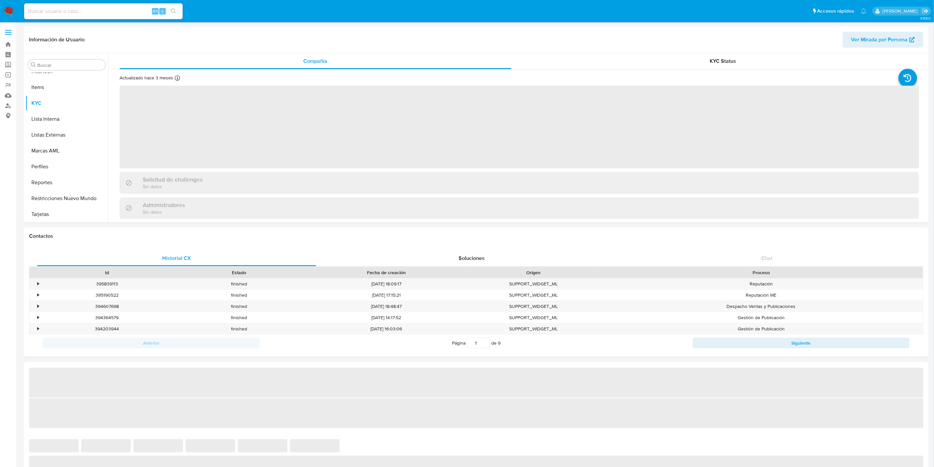
click at [102, 14] on input at bounding box center [103, 11] width 159 height 9
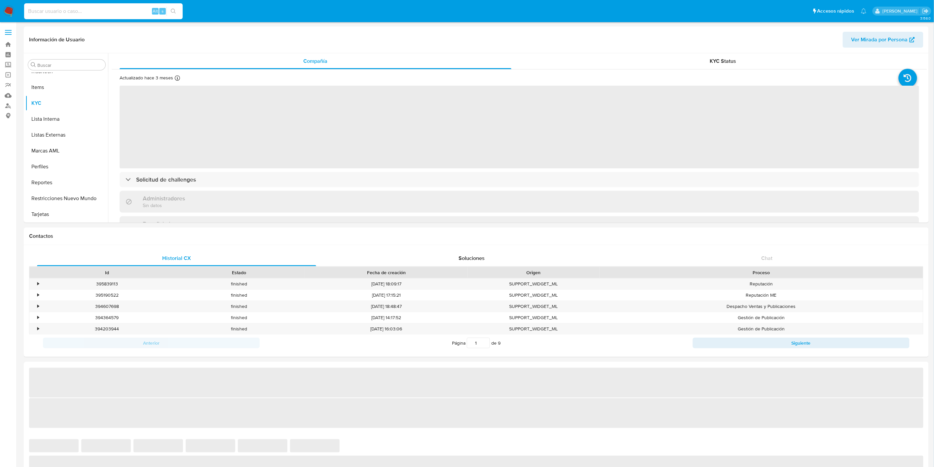
paste input "1191069700"
type input "1191069700"
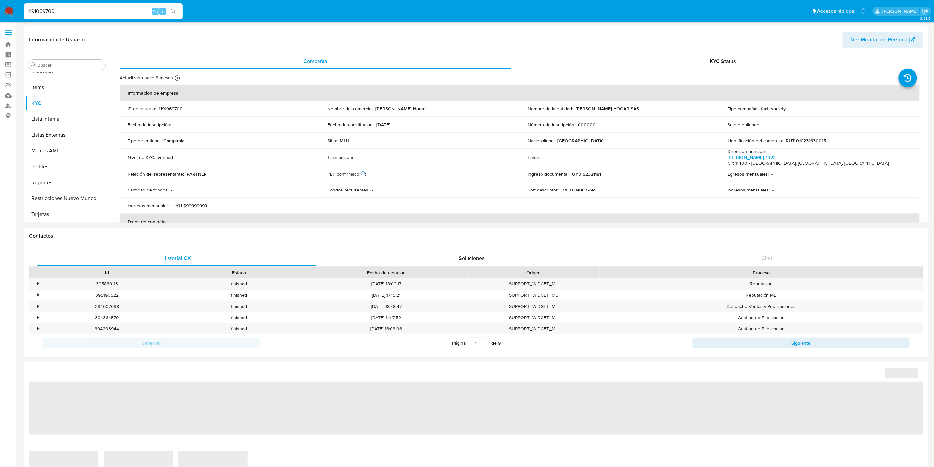
select select "10"
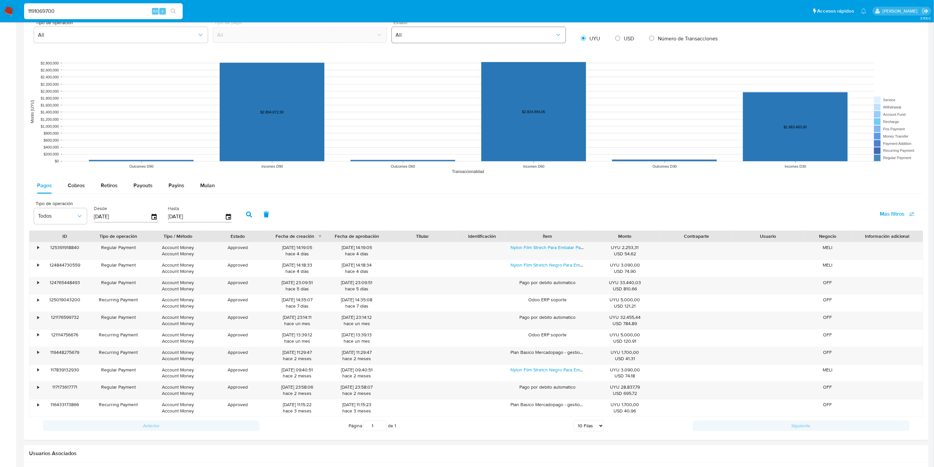
scroll to position [573, 0]
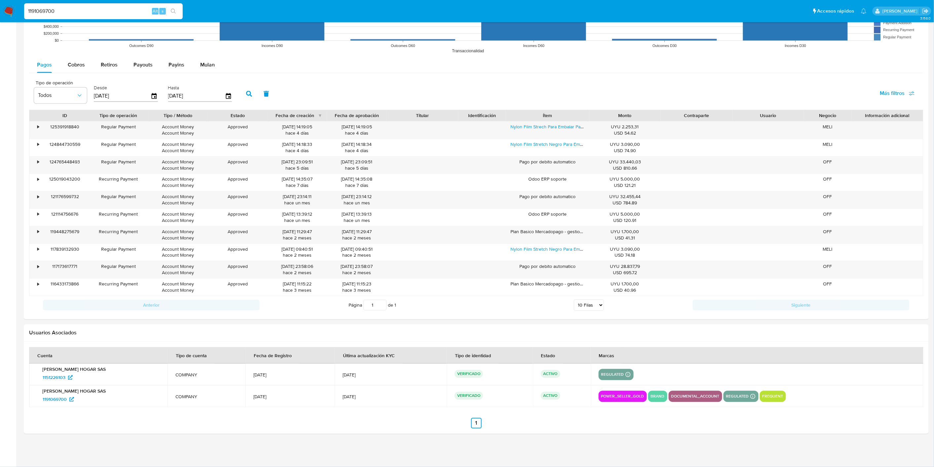
click at [59, 12] on input "1191069700" at bounding box center [103, 11] width 159 height 9
paste input "22912759"
type input "122912759"
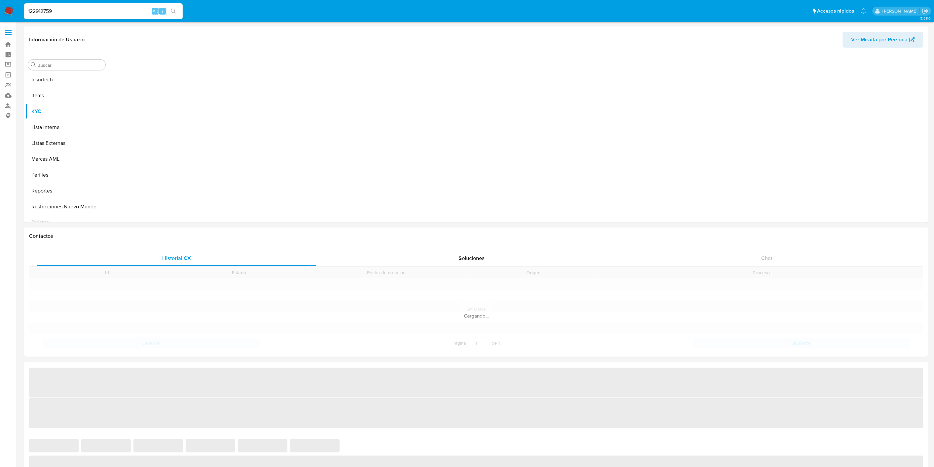
scroll to position [295, 0]
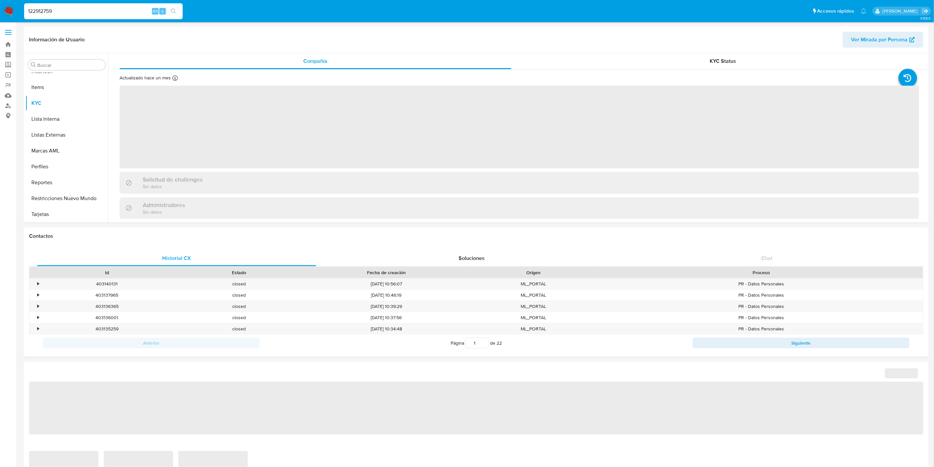
select select "10"
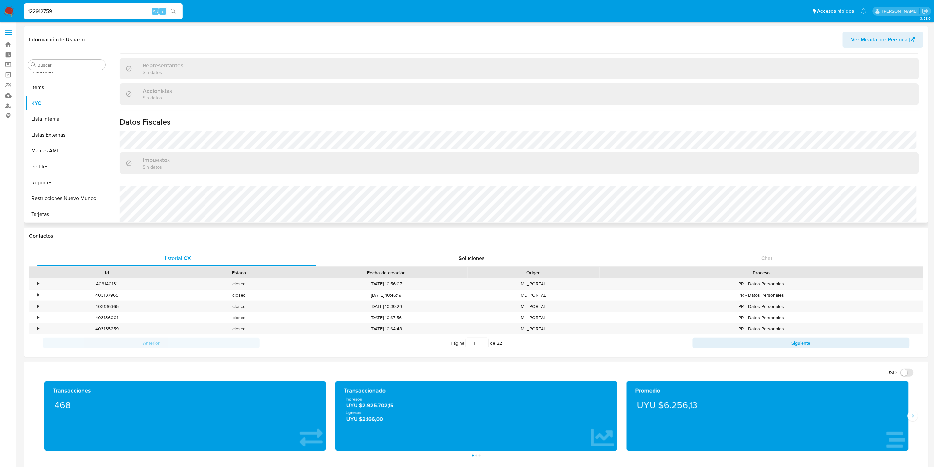
scroll to position [370, 0]
click at [68, 10] on input "122912759" at bounding box center [103, 11] width 159 height 9
paste input "543095056"
type input "543095056"
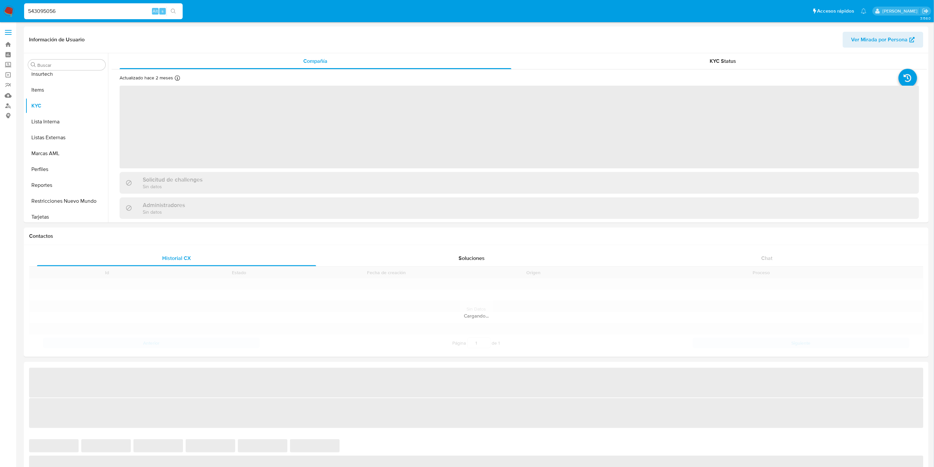
scroll to position [295, 0]
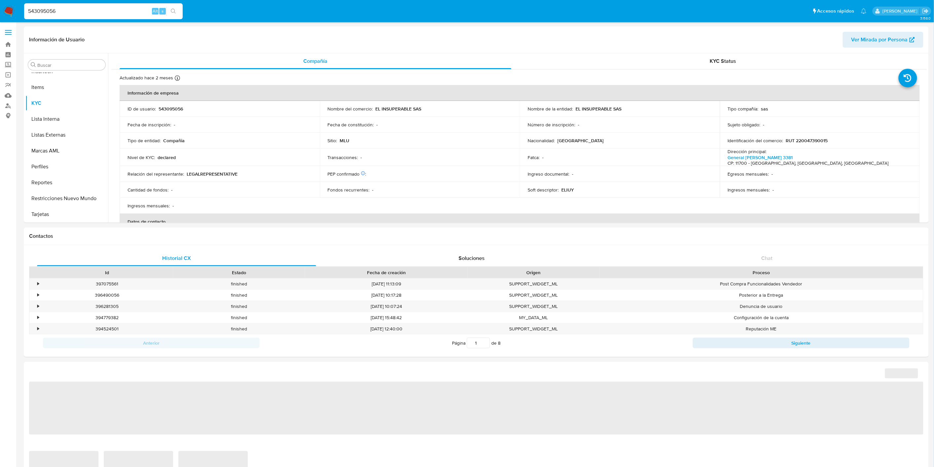
select select "10"
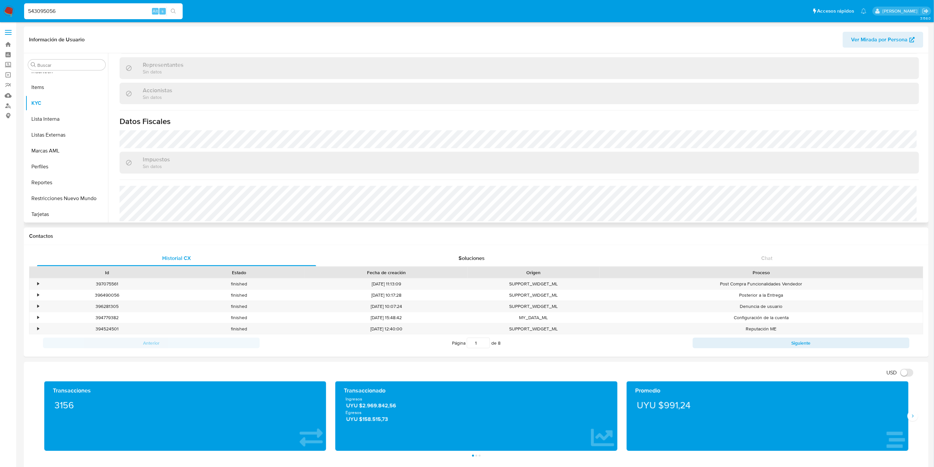
scroll to position [119, 0]
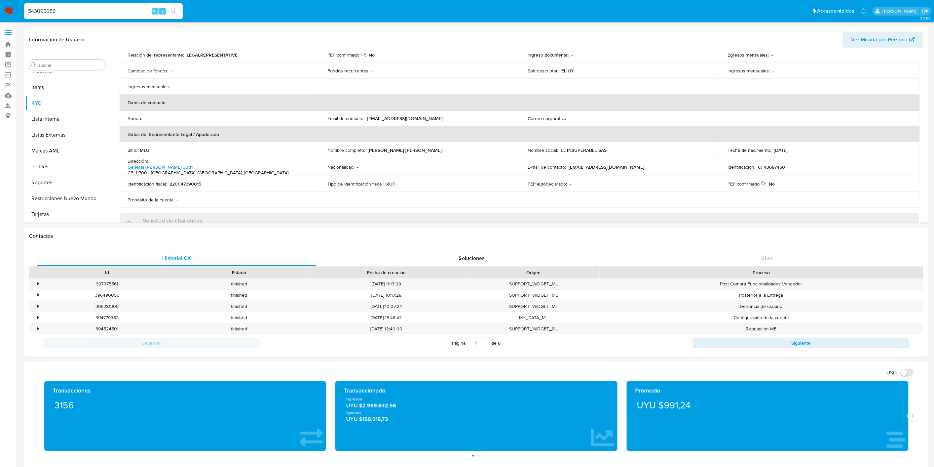
click at [74, 9] on input "543095056" at bounding box center [103, 11] width 159 height 9
paste input "836618267"
type input "836618267"
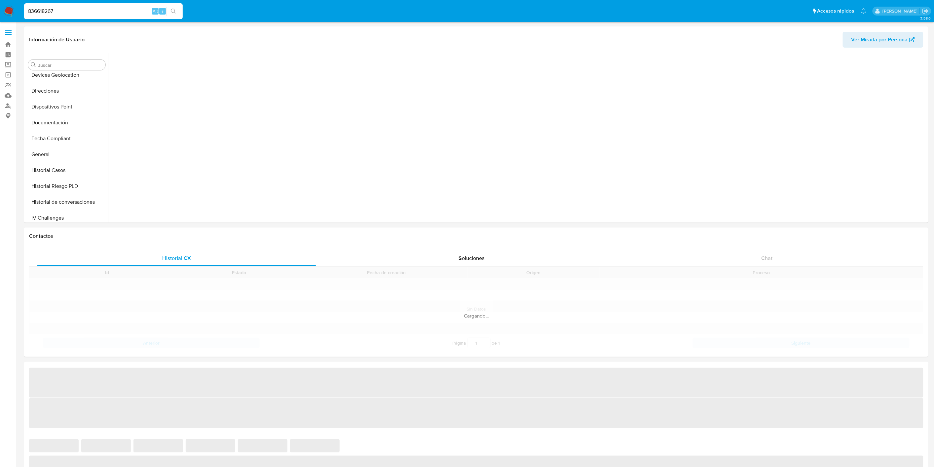
scroll to position [289, 0]
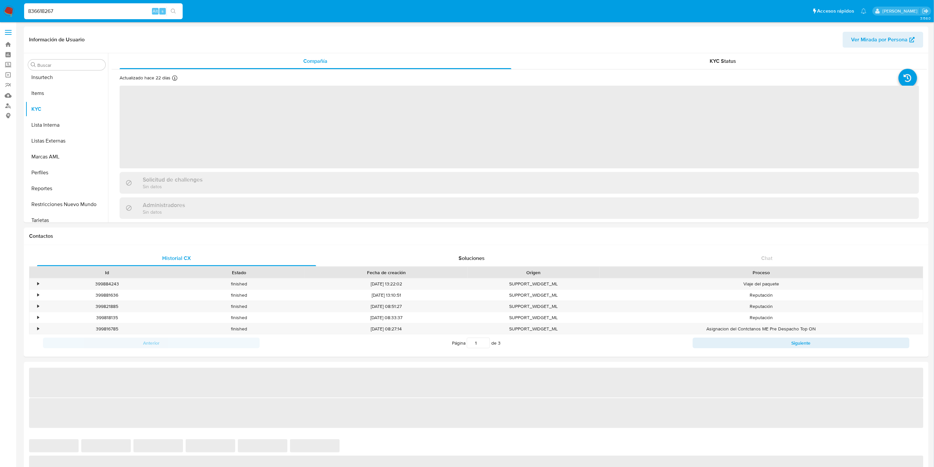
select select "10"
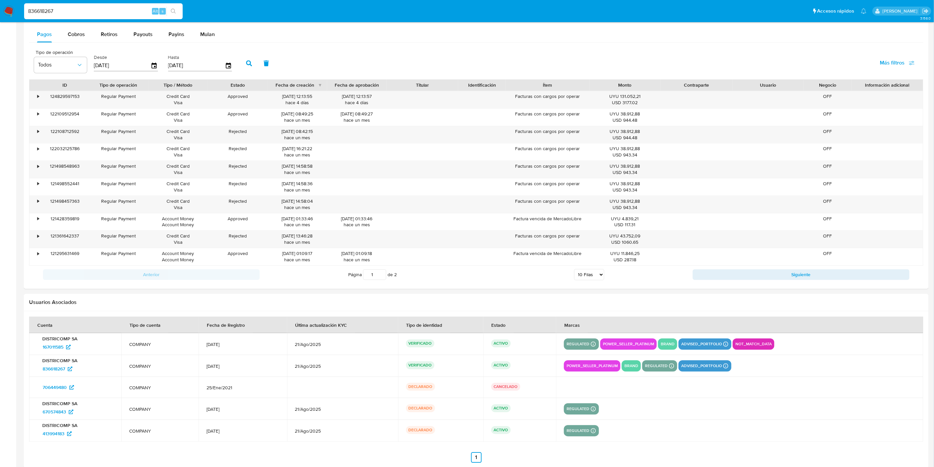
scroll to position [638, 0]
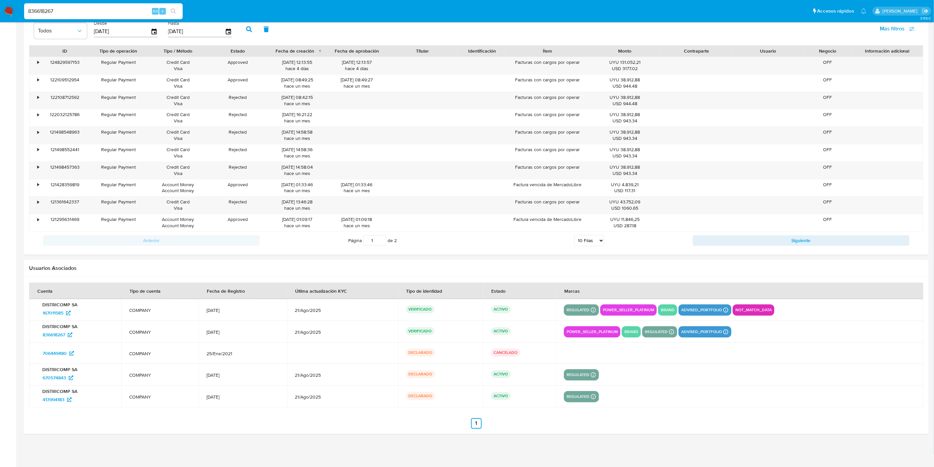
click at [60, 7] on input "836618267" at bounding box center [103, 11] width 159 height 9
paste input "170876463"
type input "170876463"
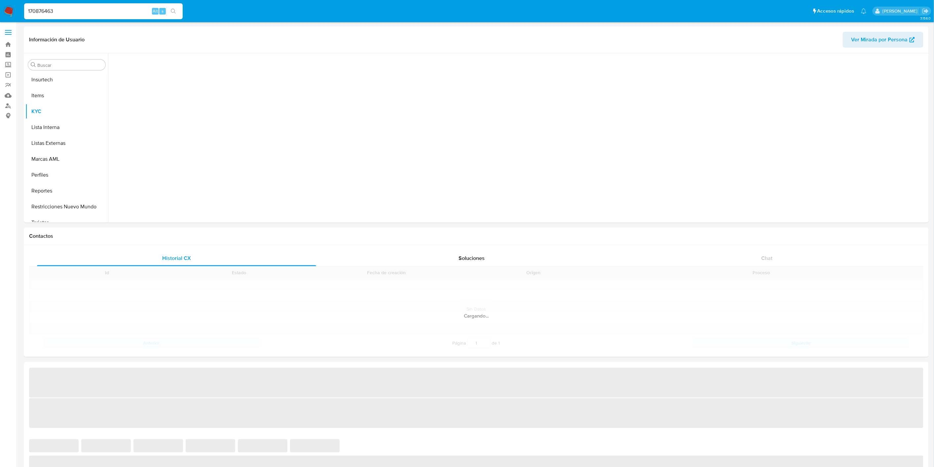
scroll to position [295, 0]
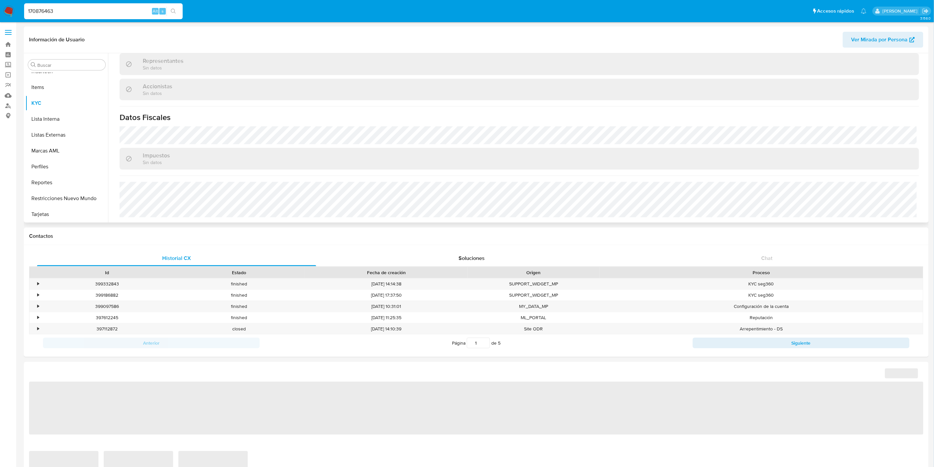
select select "10"
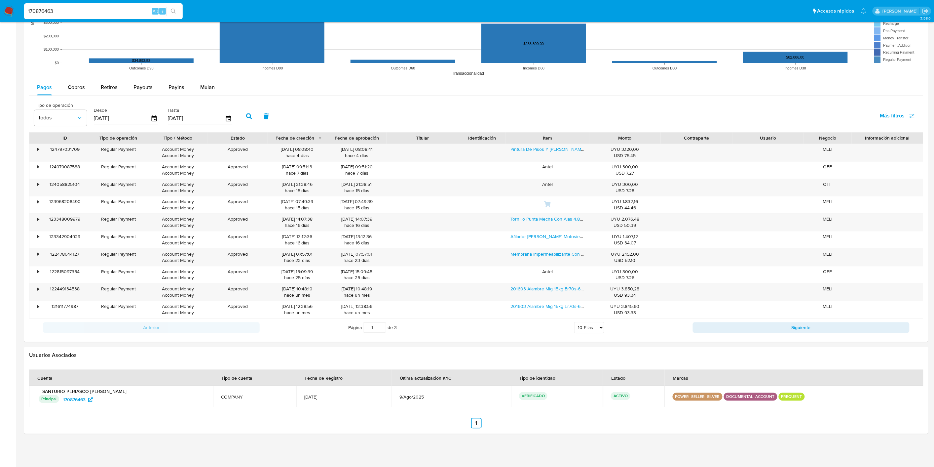
scroll to position [331, 0]
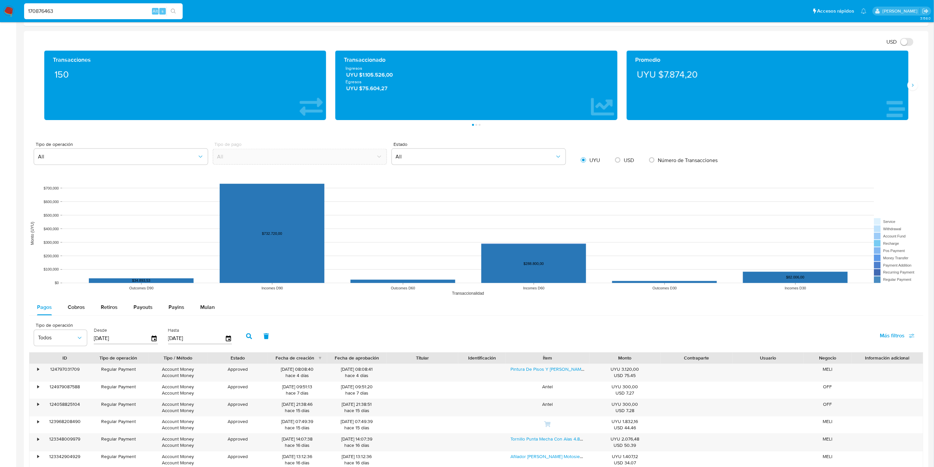
click at [63, 12] on input "170876463" at bounding box center [103, 11] width 159 height 9
paste input "230366299"
type input "230366299"
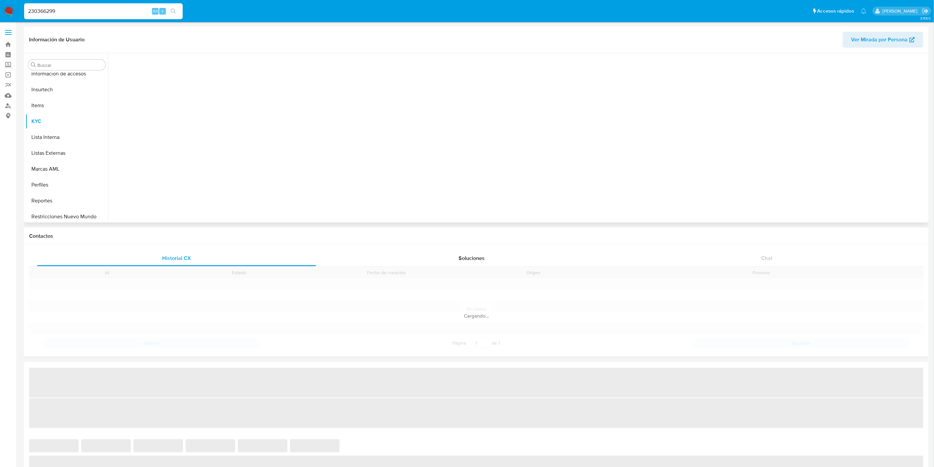
scroll to position [295, 0]
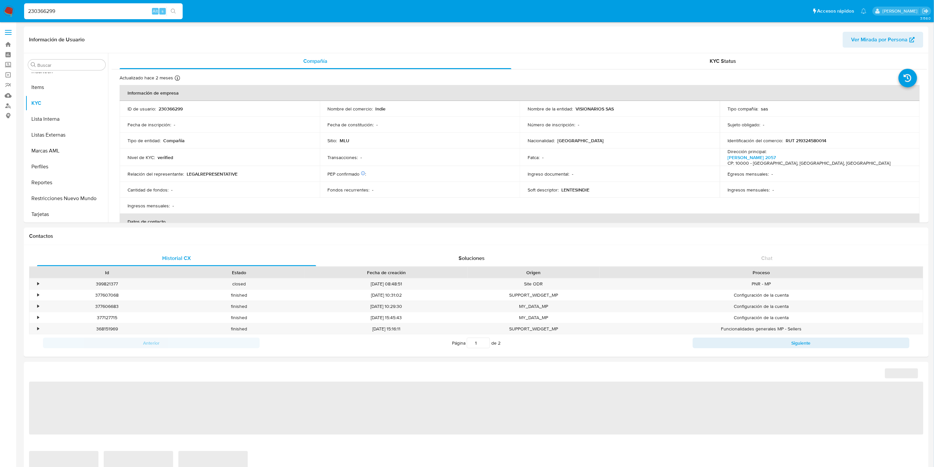
select select "10"
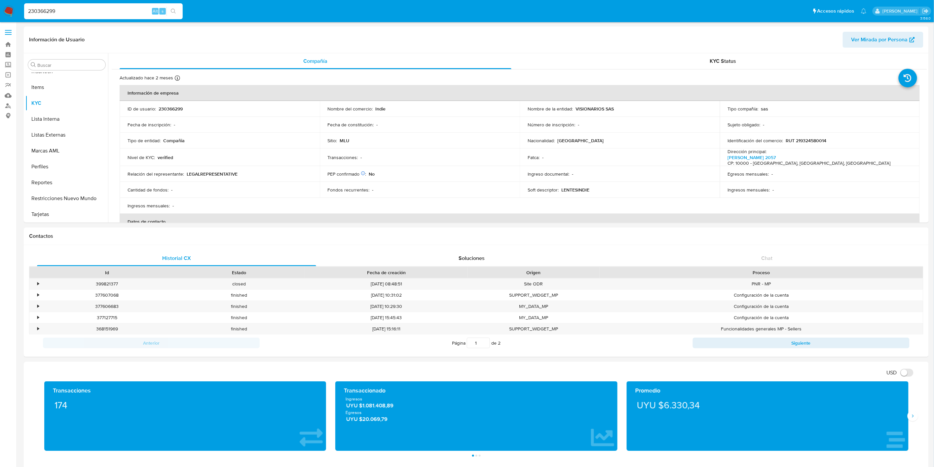
scroll to position [376, 0]
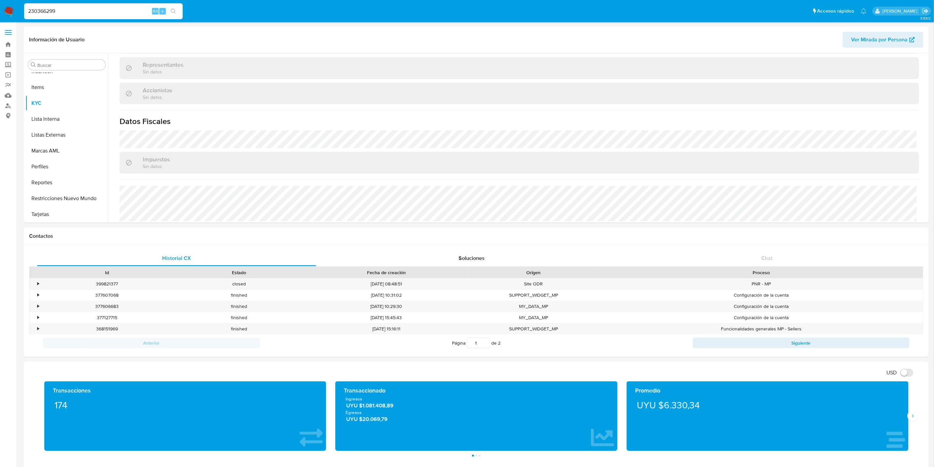
click at [66, 17] on div "230366299 Alt s" at bounding box center [103, 11] width 159 height 16
click at [68, 13] on input "230366299" at bounding box center [103, 11] width 159 height 9
paste input "572914293"
type input "572914293"
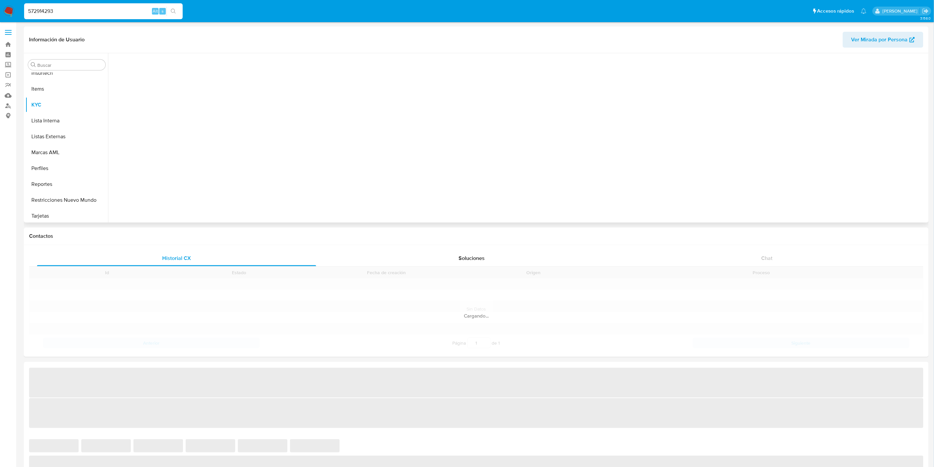
scroll to position [295, 0]
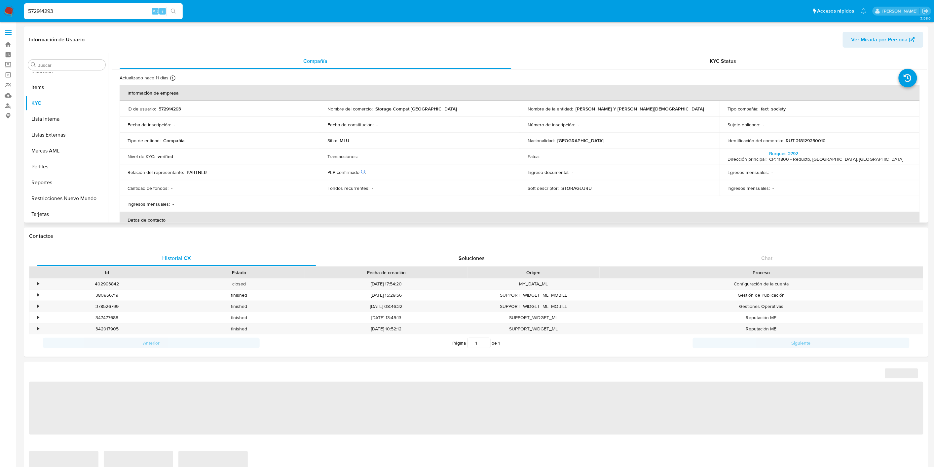
select select "10"
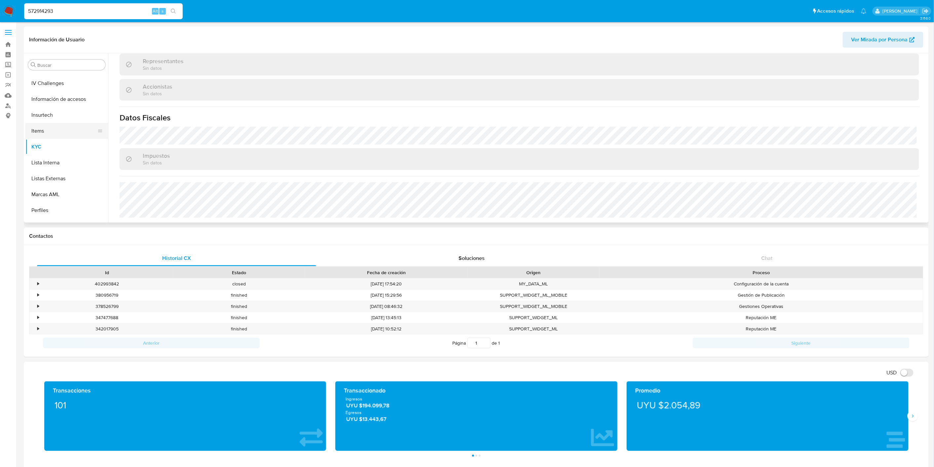
scroll to position [184, 0]
click at [59, 88] on button "General" at bounding box center [63, 87] width 77 height 16
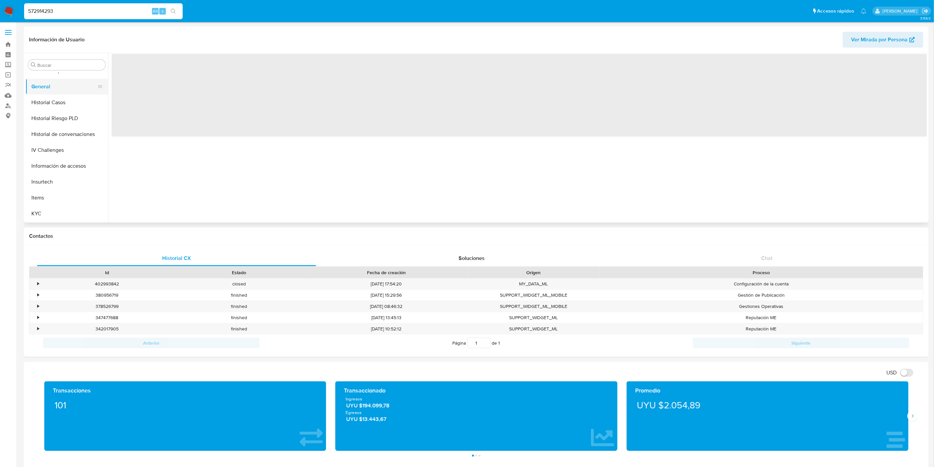
scroll to position [0, 0]
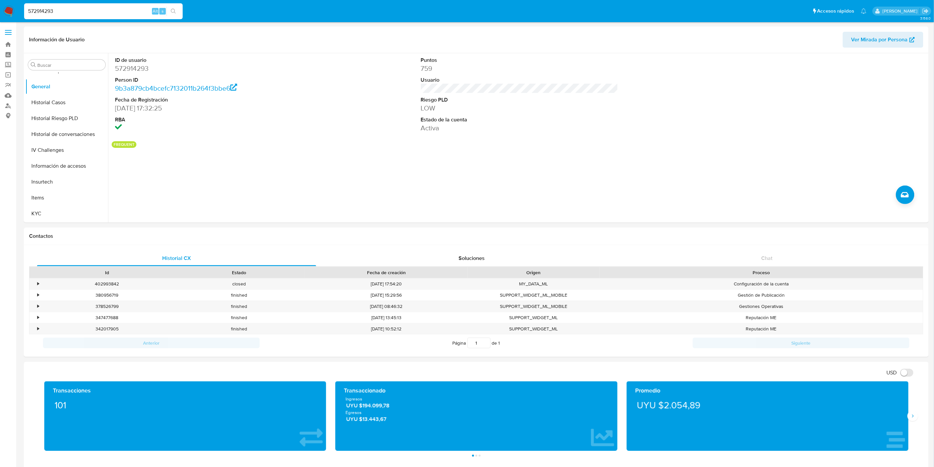
click at [65, 10] on input "572914293" at bounding box center [103, 11] width 159 height 9
paste input "1327783229"
type input "1327783229"
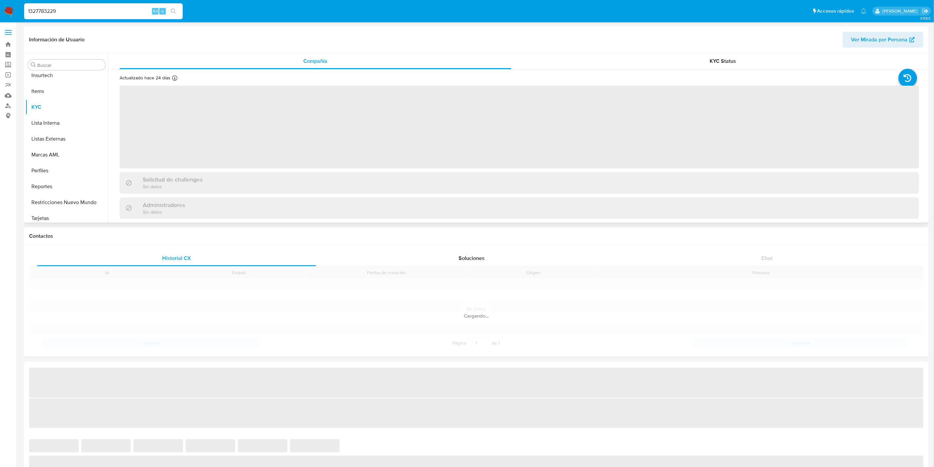
scroll to position [295, 0]
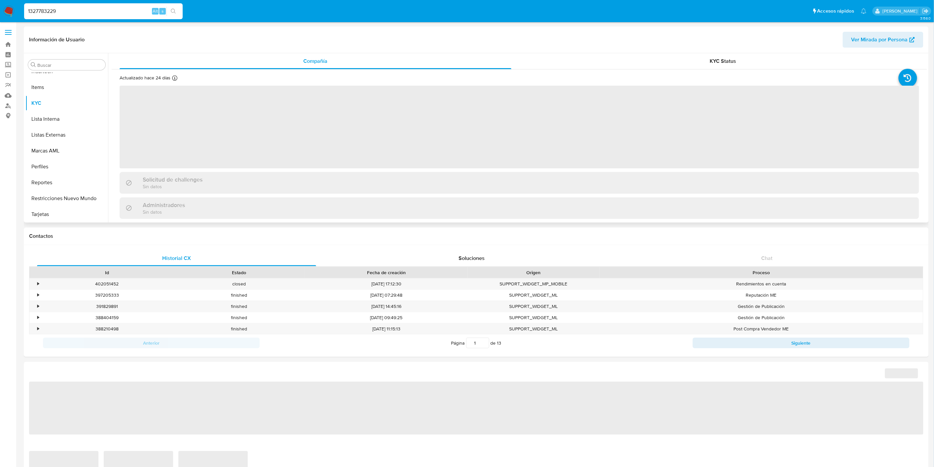
select select "10"
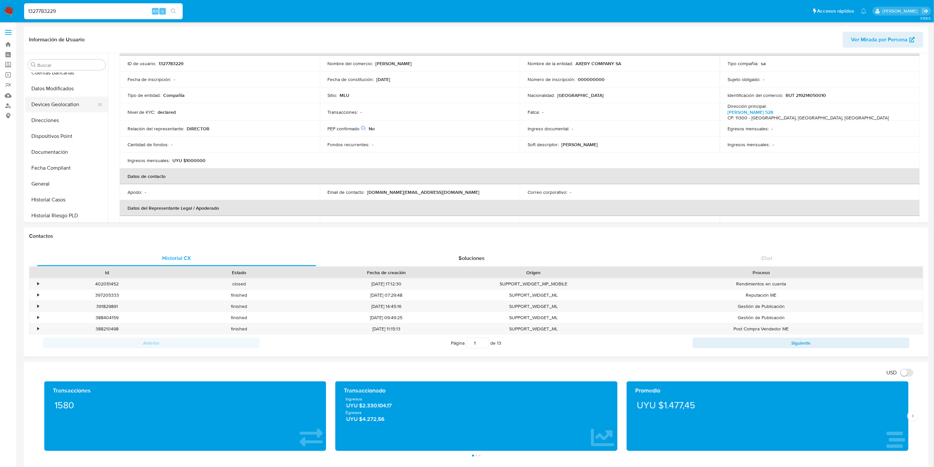
scroll to position [74, 0]
click at [64, 102] on button "Datos Modificados" at bounding box center [63, 102] width 77 height 16
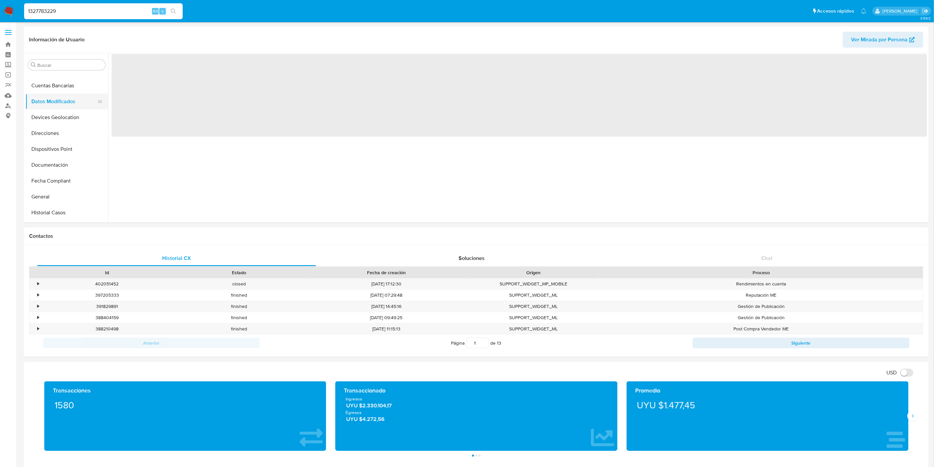
scroll to position [0, 0]
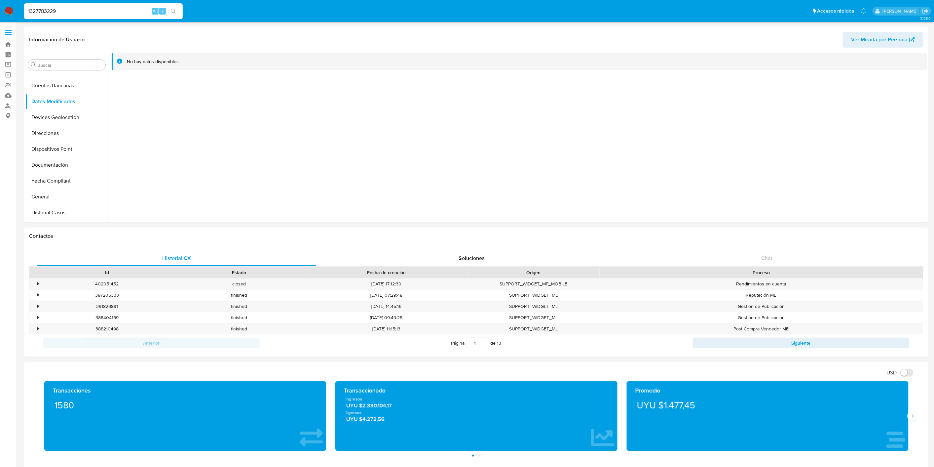
click at [96, 9] on input "1327783229" at bounding box center [103, 11] width 159 height 9
paste input "531391400"
type input "531391400"
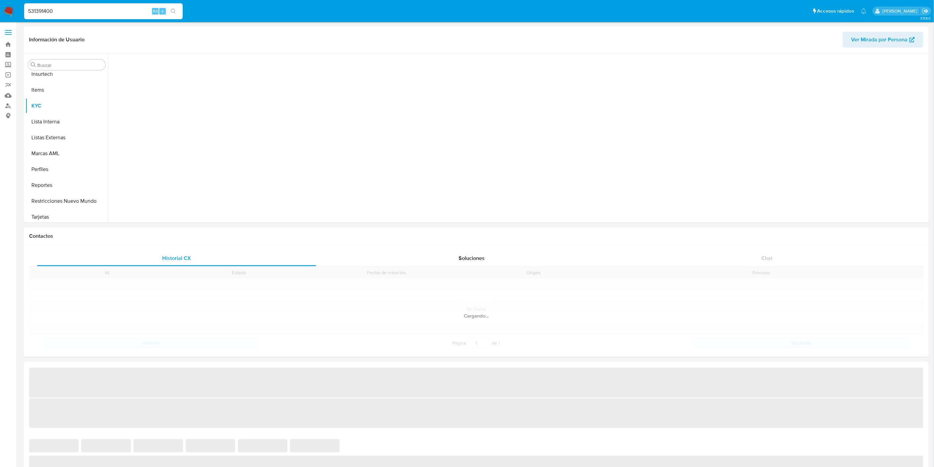
scroll to position [295, 0]
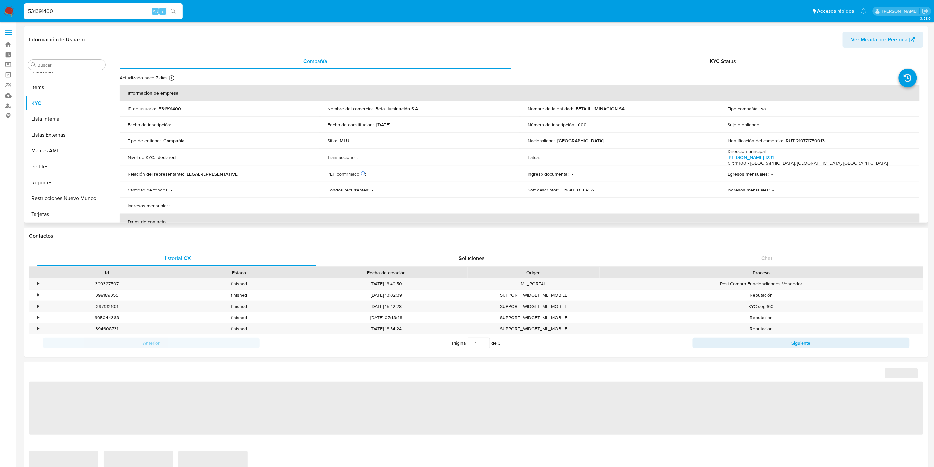
select select "10"
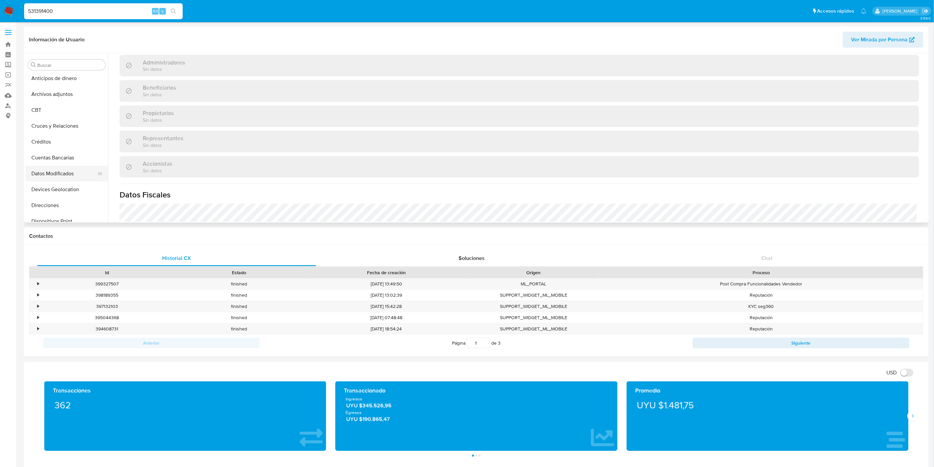
scroll to position [0, 0]
click at [77, 178] on button "Datos Modificados" at bounding box center [63, 176] width 77 height 16
